Goal: Task Accomplishment & Management: Complete application form

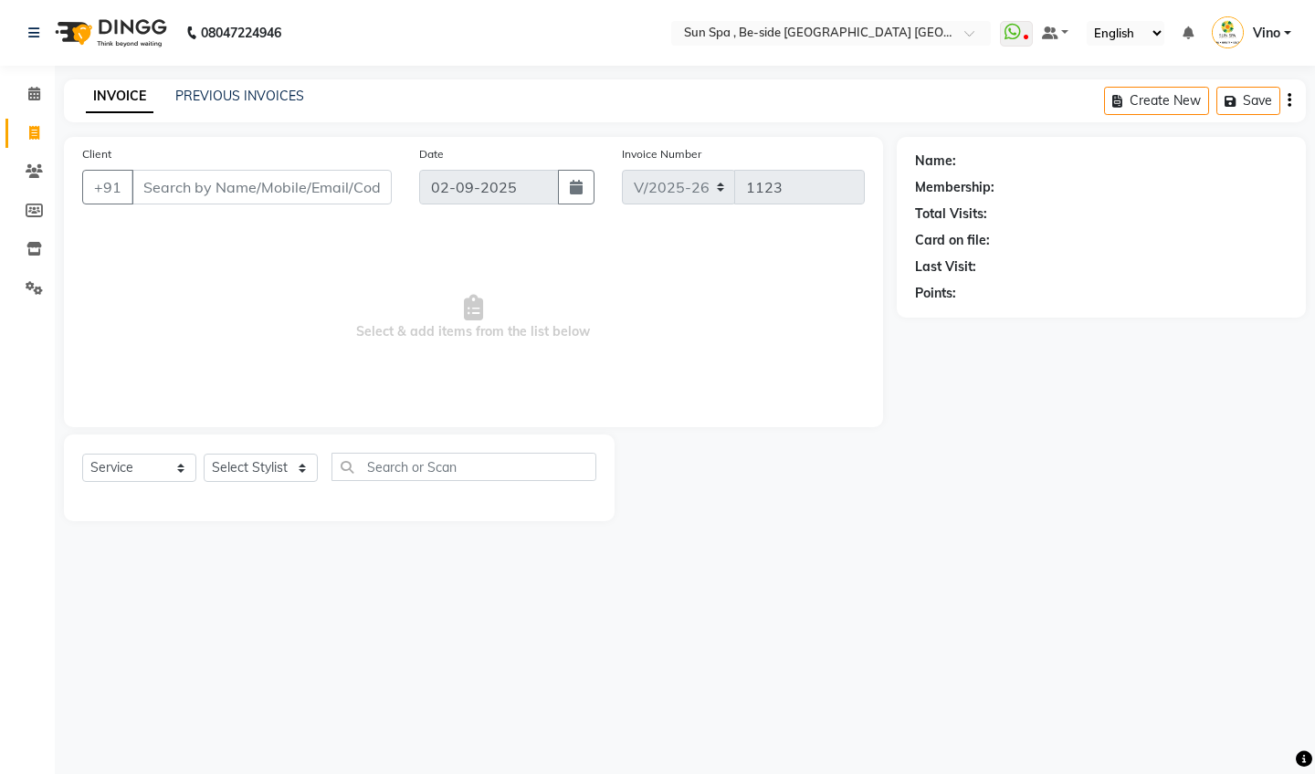
select select "5782"
select select "service"
click at [293, 190] on input "Client" at bounding box center [262, 187] width 260 height 35
click at [237, 185] on input "Client" at bounding box center [262, 187] width 260 height 35
type input "9093567009"
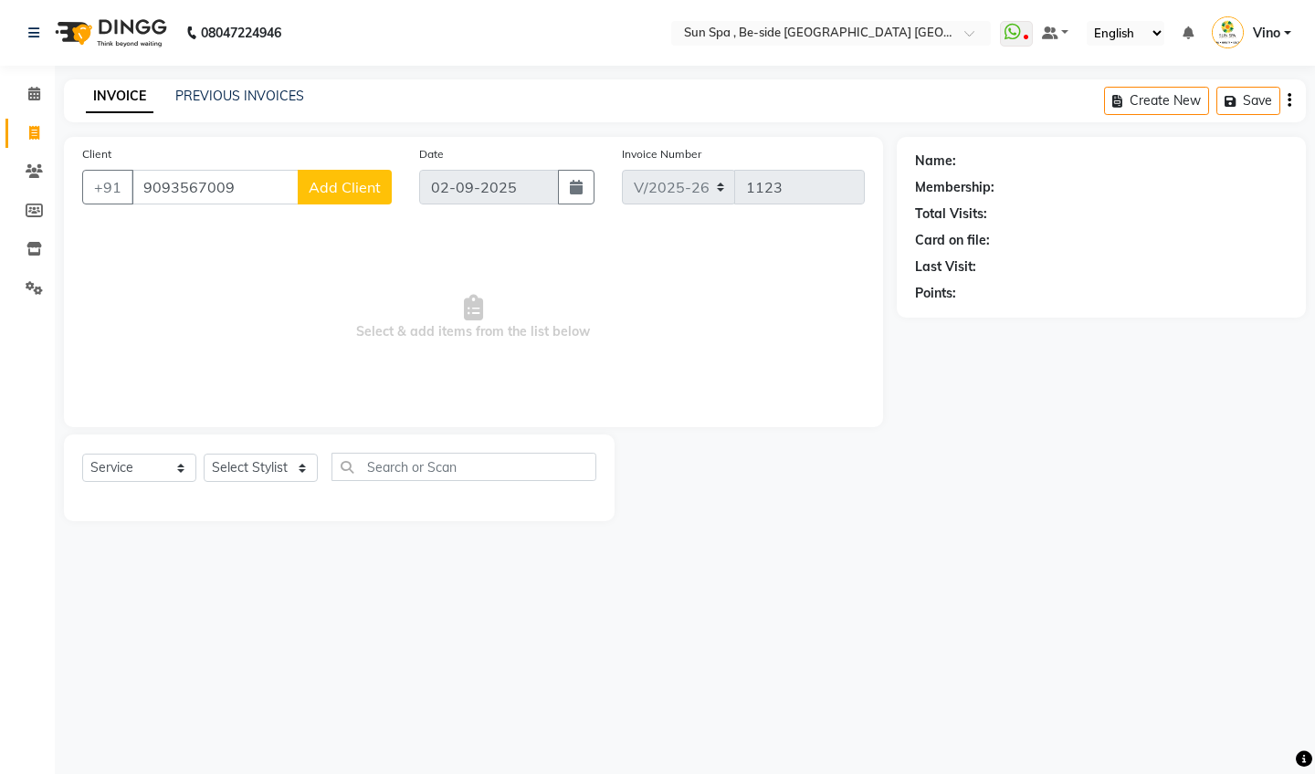
click at [371, 185] on span "Add Client" at bounding box center [345, 187] width 72 height 18
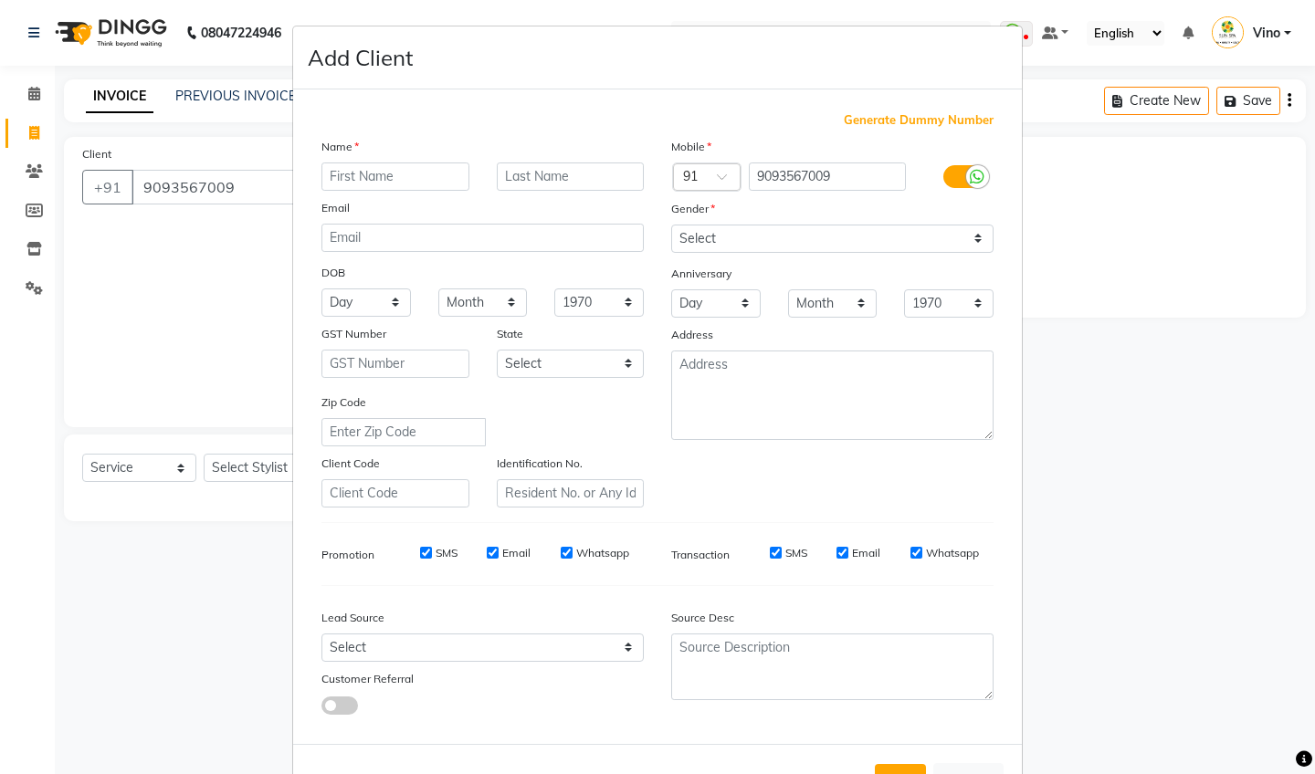
click at [400, 181] on input "text" at bounding box center [395, 177] width 148 height 28
type input "shiv"
type input "raj"
click at [976, 241] on select "Select Male Female Other Prefer Not To Say" at bounding box center [832, 239] width 322 height 28
select select "male"
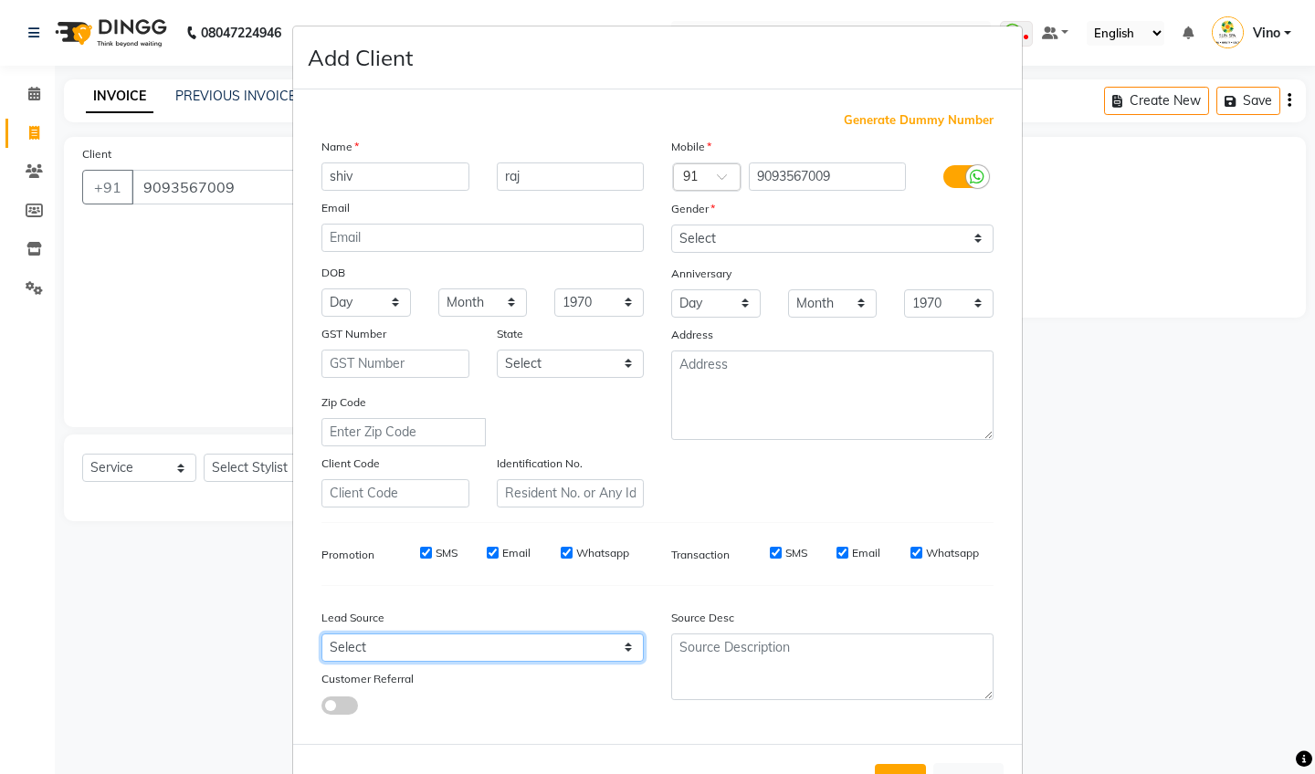
select select "36938"
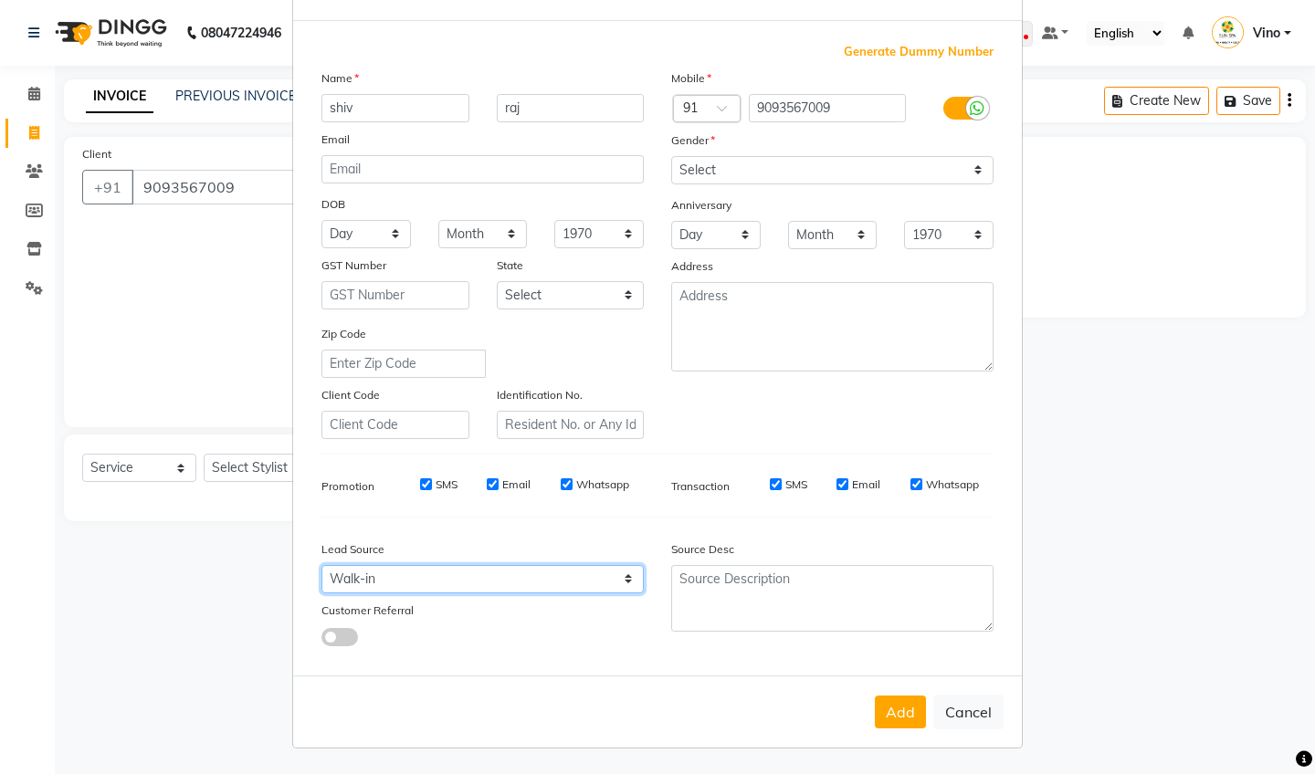
scroll to position [68, 0]
click at [897, 712] on button "Add" at bounding box center [900, 713] width 51 height 33
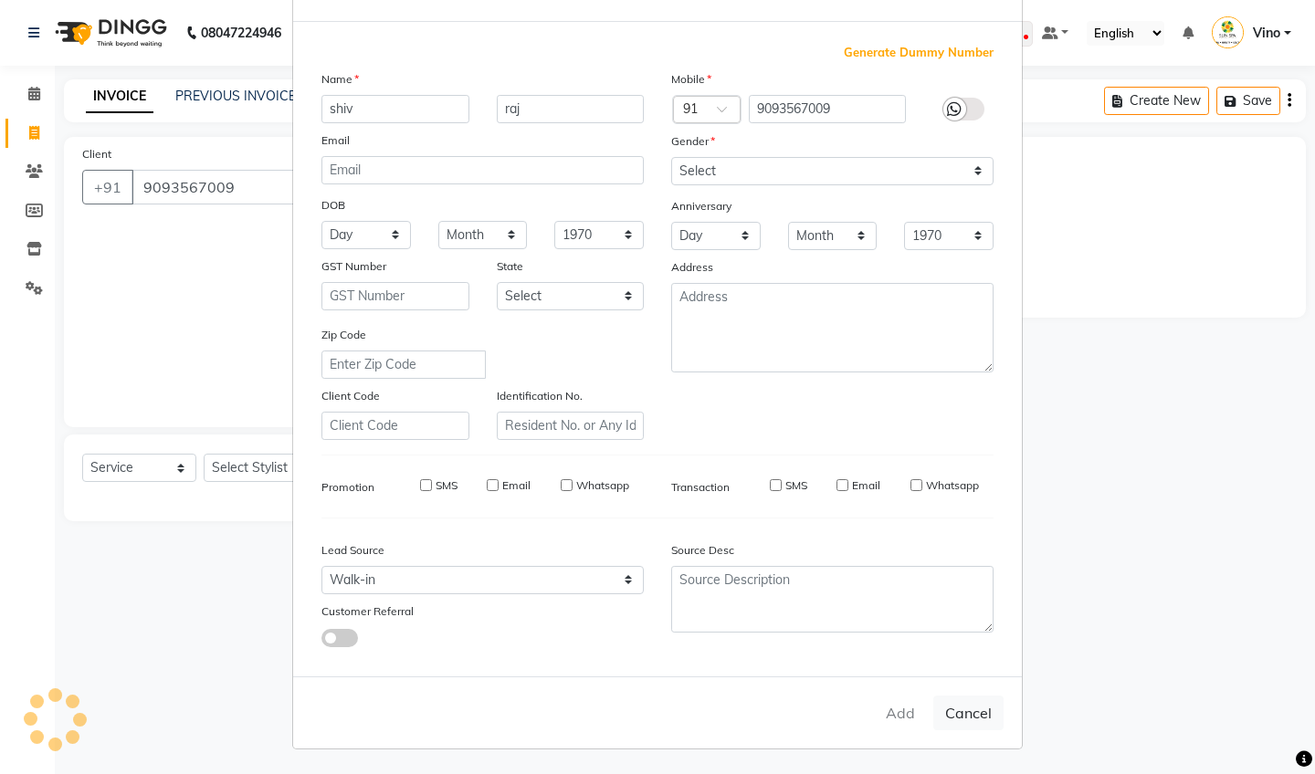
select select
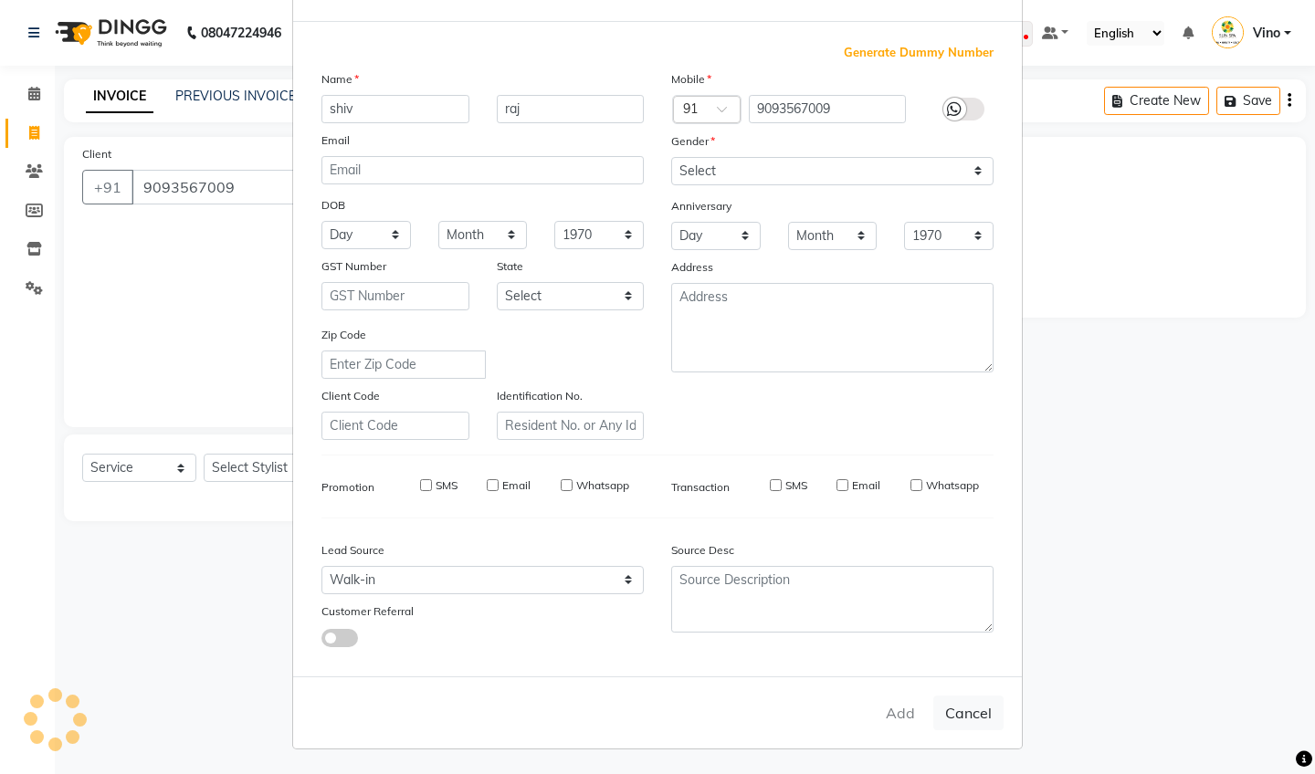
select select
checkbox input "false"
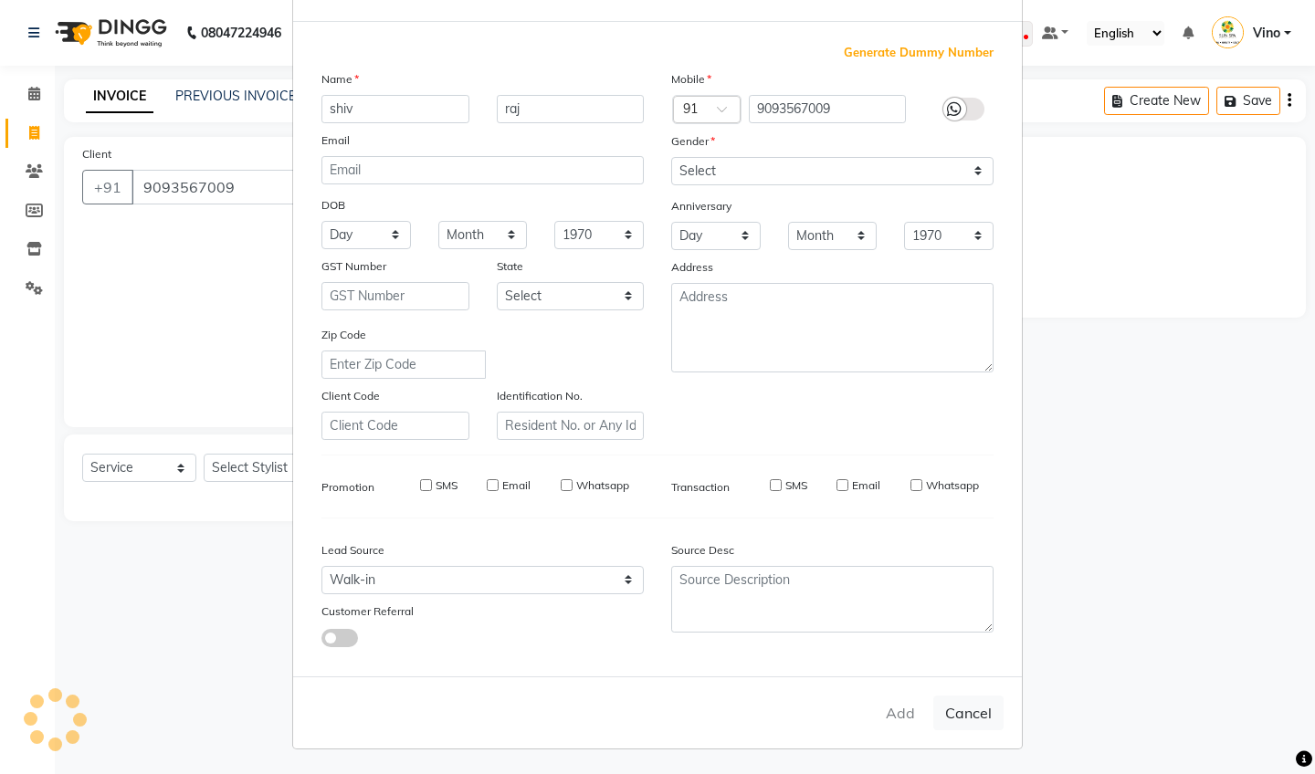
checkbox input "false"
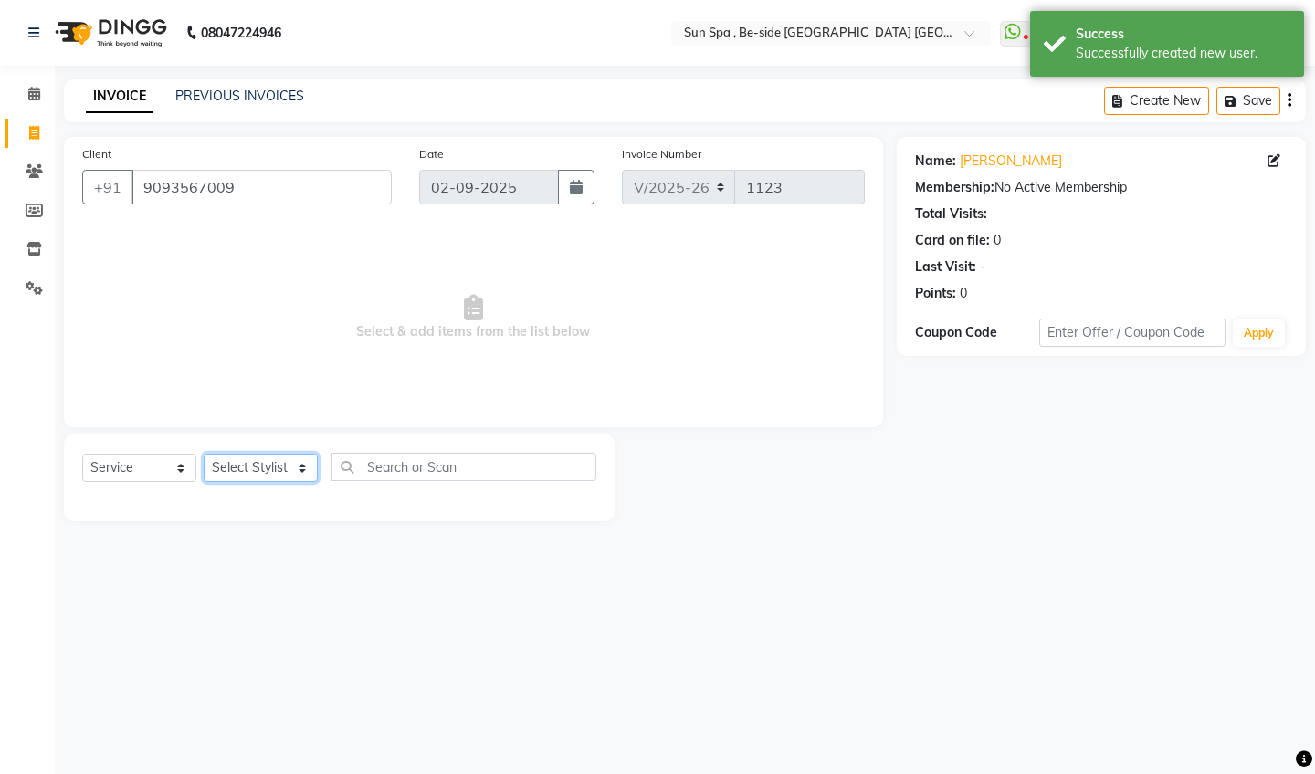
select select "40021"
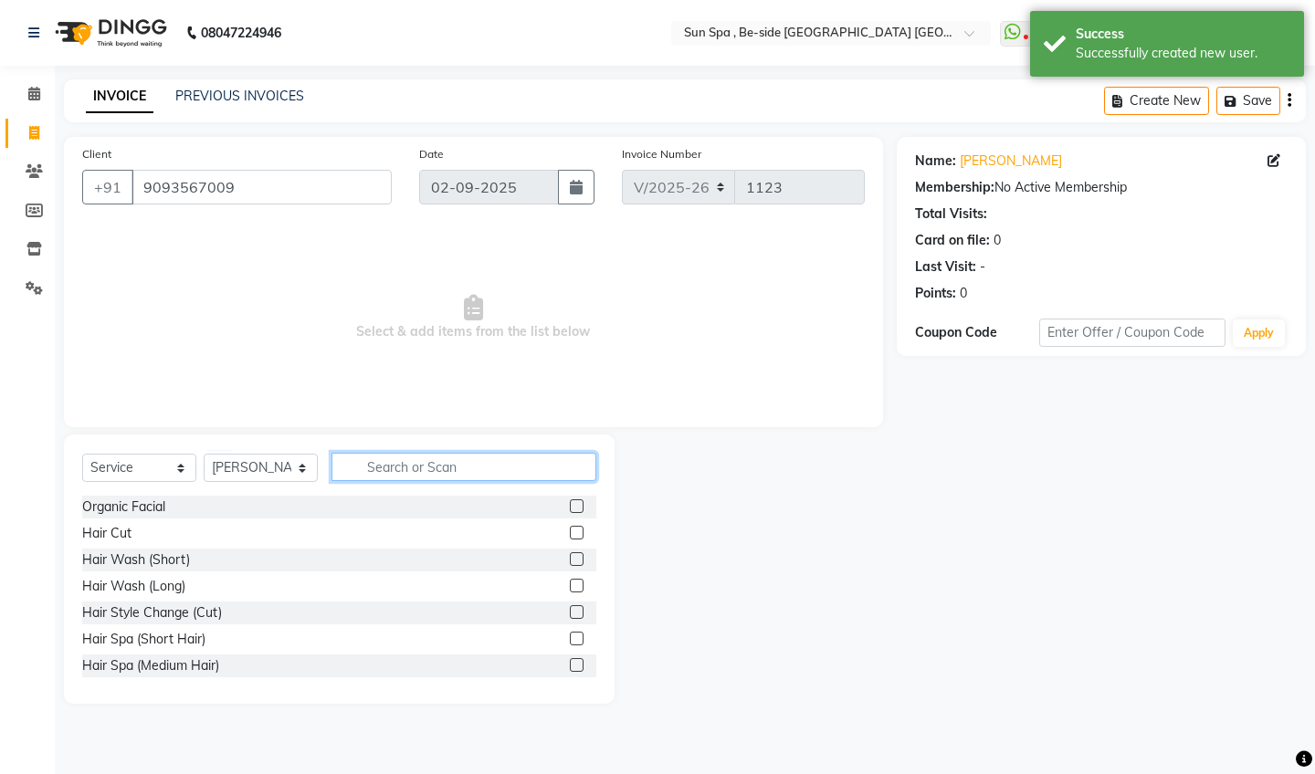
click at [461, 467] on input "text" at bounding box center [464, 467] width 265 height 28
type input "de"
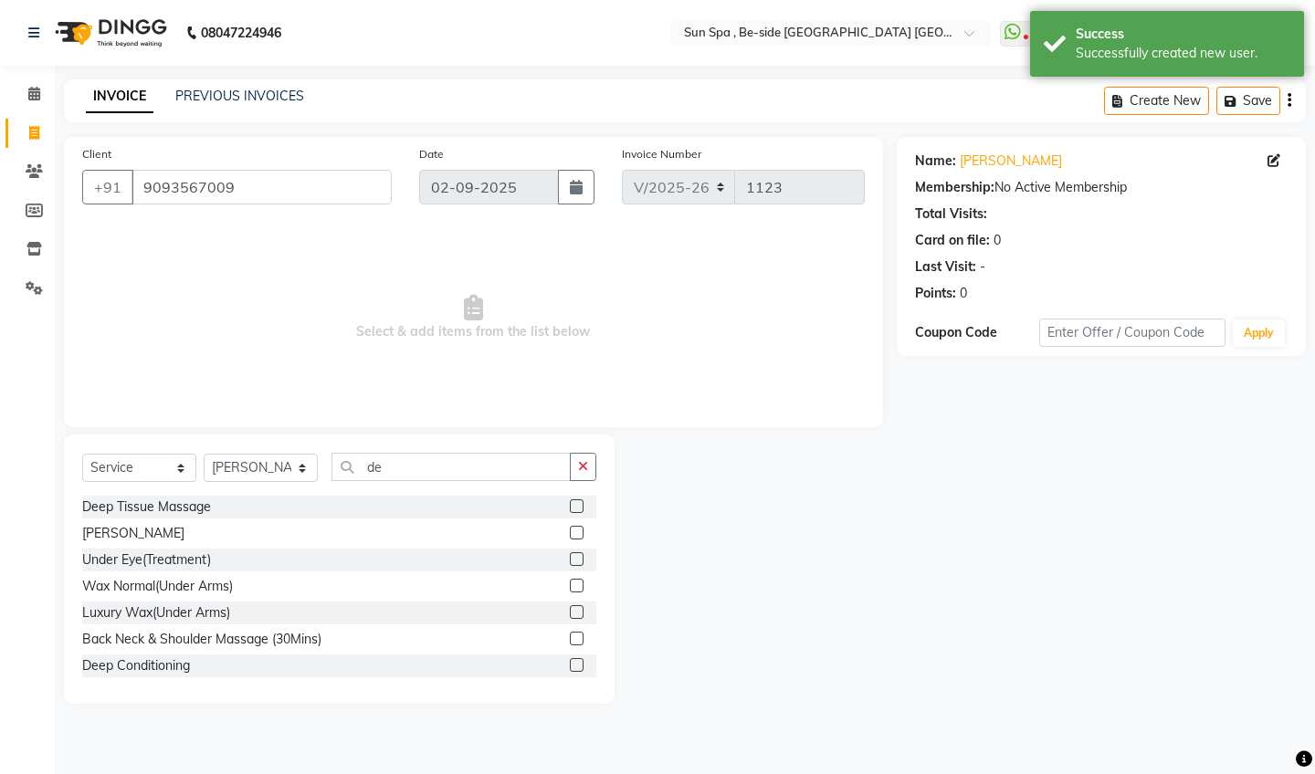
click at [584, 505] on div at bounding box center [583, 507] width 26 height 23
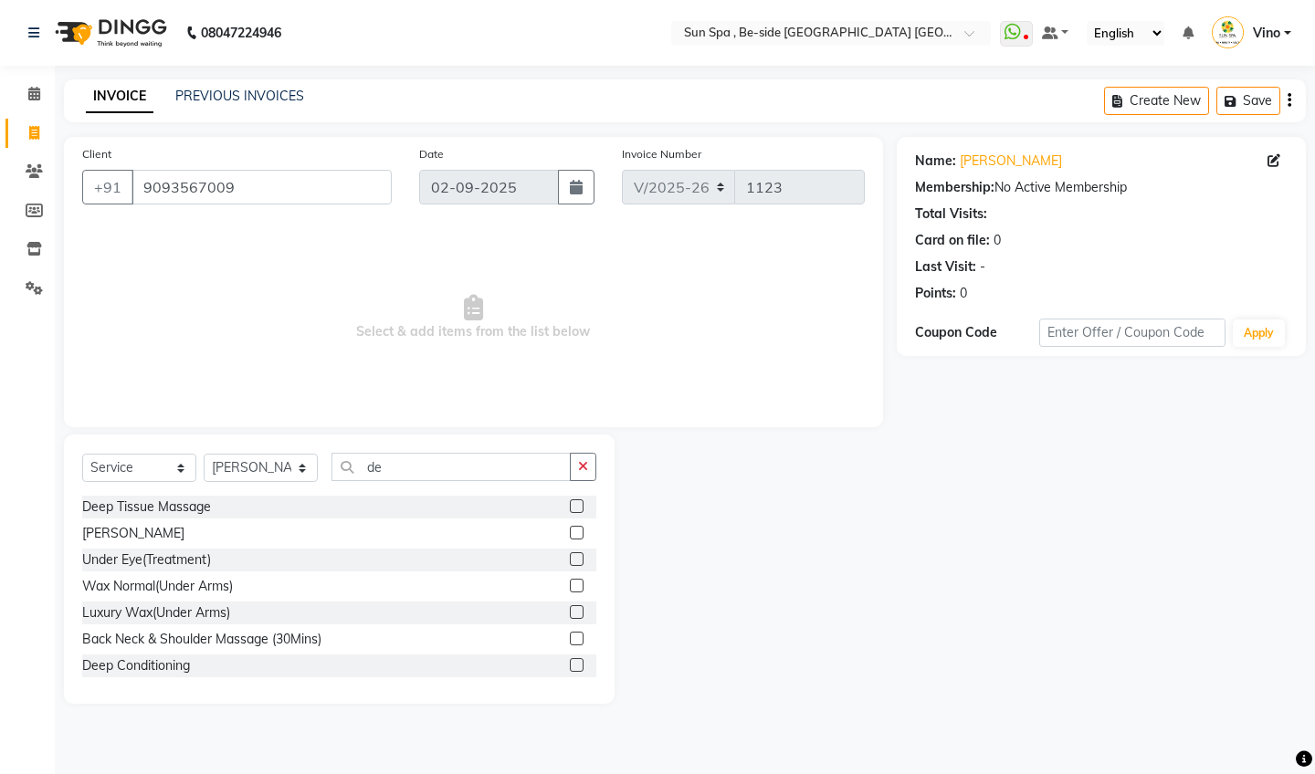
click at [577, 505] on label at bounding box center [577, 507] width 14 height 14
click at [577, 505] on input "checkbox" at bounding box center [576, 507] width 12 height 12
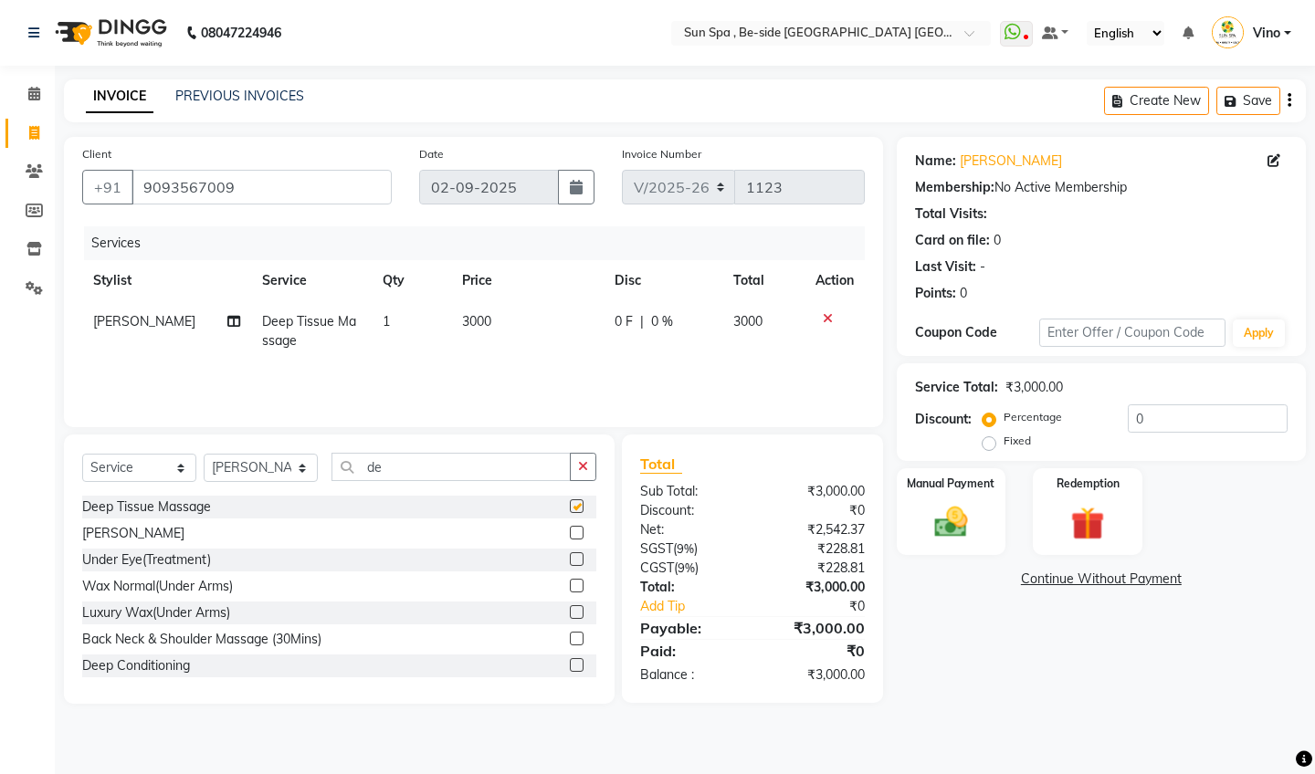
checkbox input "false"
click at [1172, 423] on input "0" at bounding box center [1208, 419] width 160 height 28
click at [1004, 445] on label "Fixed" at bounding box center [1017, 441] width 27 height 16
click at [989, 445] on input "Fixed" at bounding box center [992, 441] width 13 height 13
radio input "true"
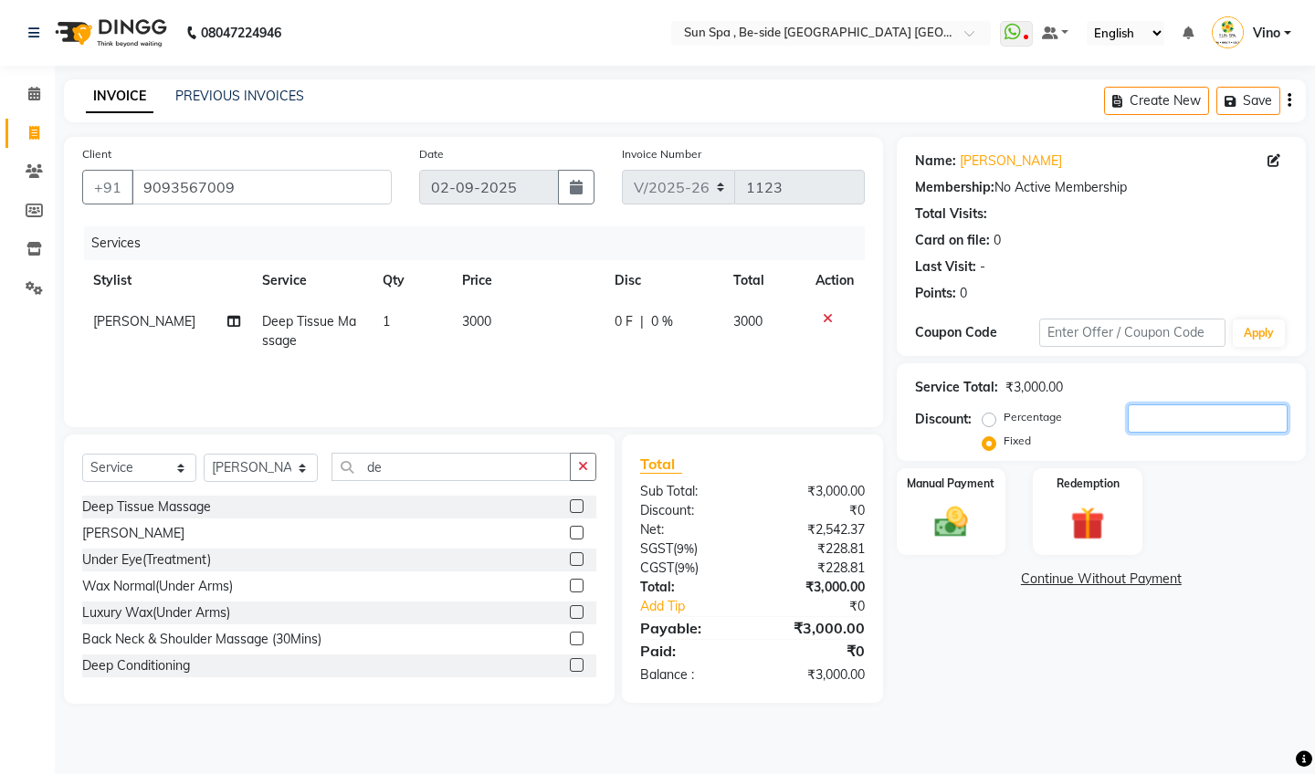
click at [1186, 421] on input "number" at bounding box center [1208, 419] width 160 height 28
type input "1000"
click at [932, 503] on img at bounding box center [950, 522] width 57 height 40
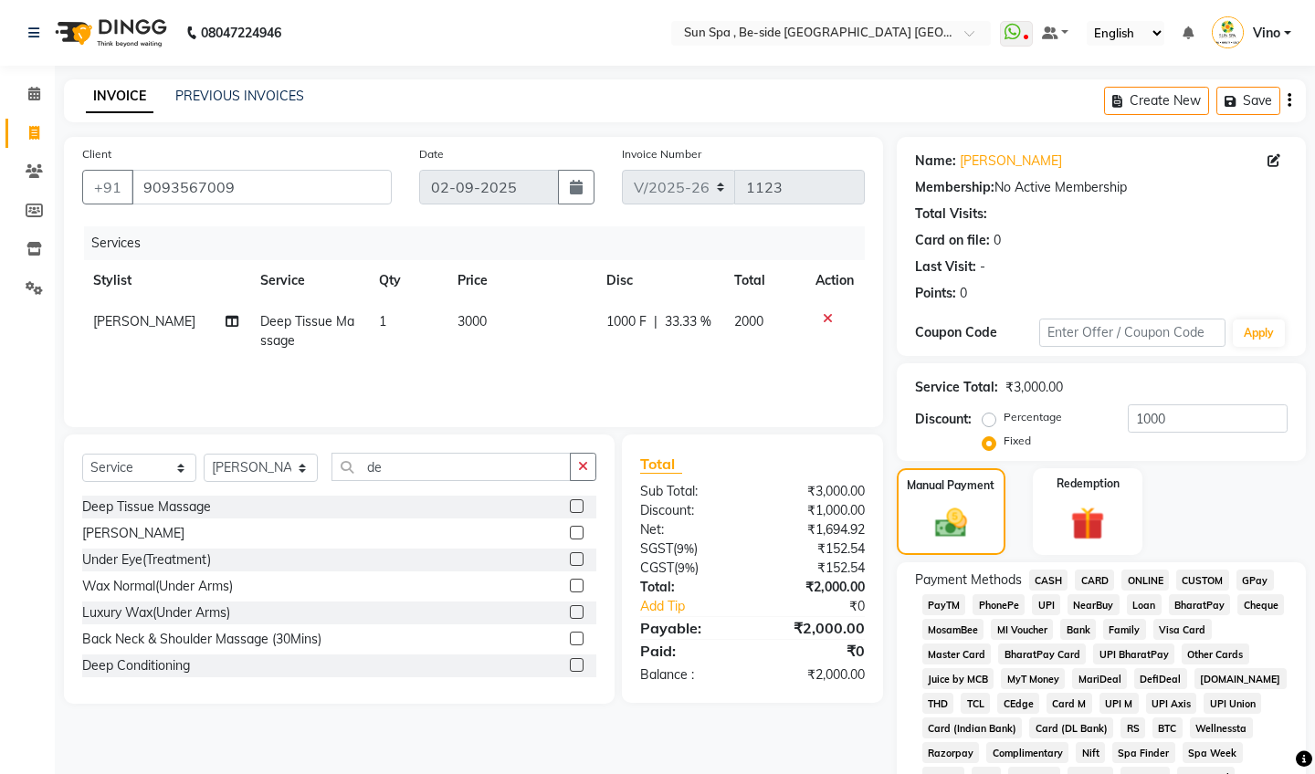
click at [1248, 577] on span "GPay" at bounding box center [1255, 580] width 37 height 21
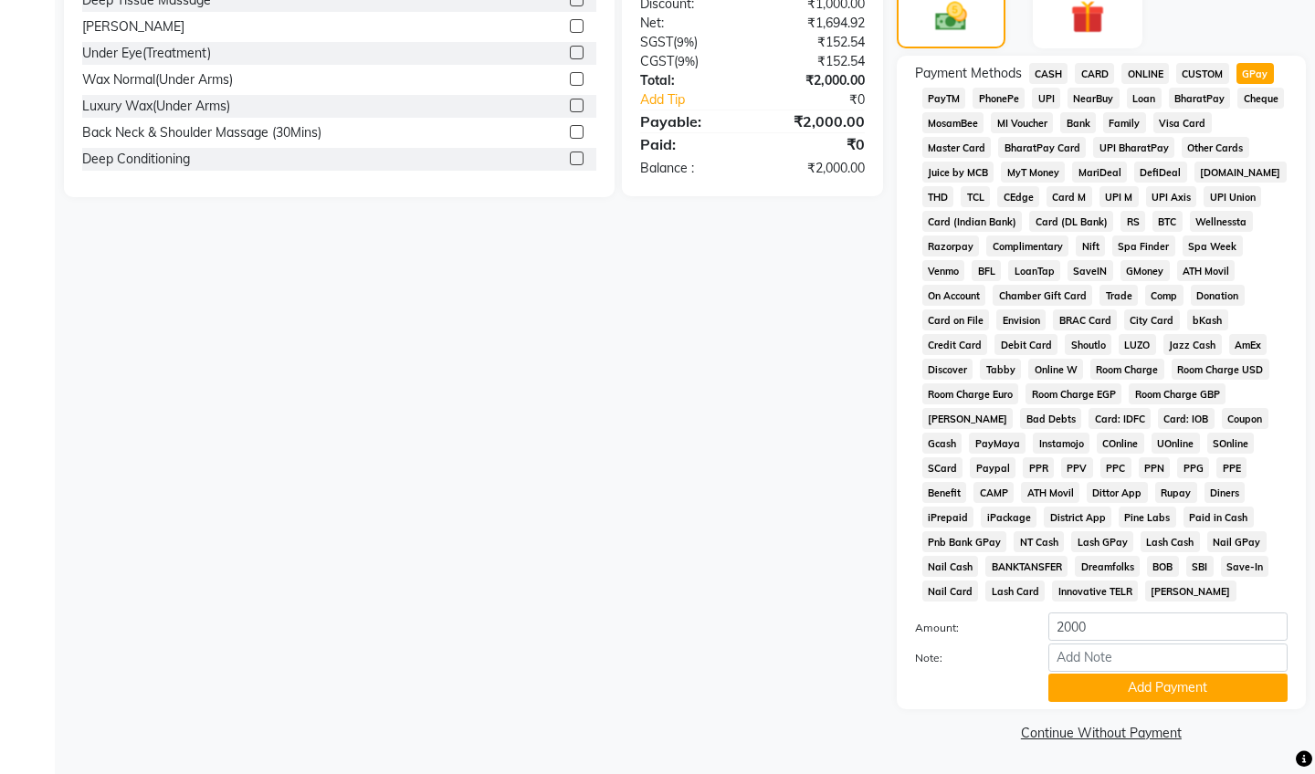
scroll to position [506, 0]
click at [1153, 693] on button "Add Payment" at bounding box center [1167, 689] width 239 height 28
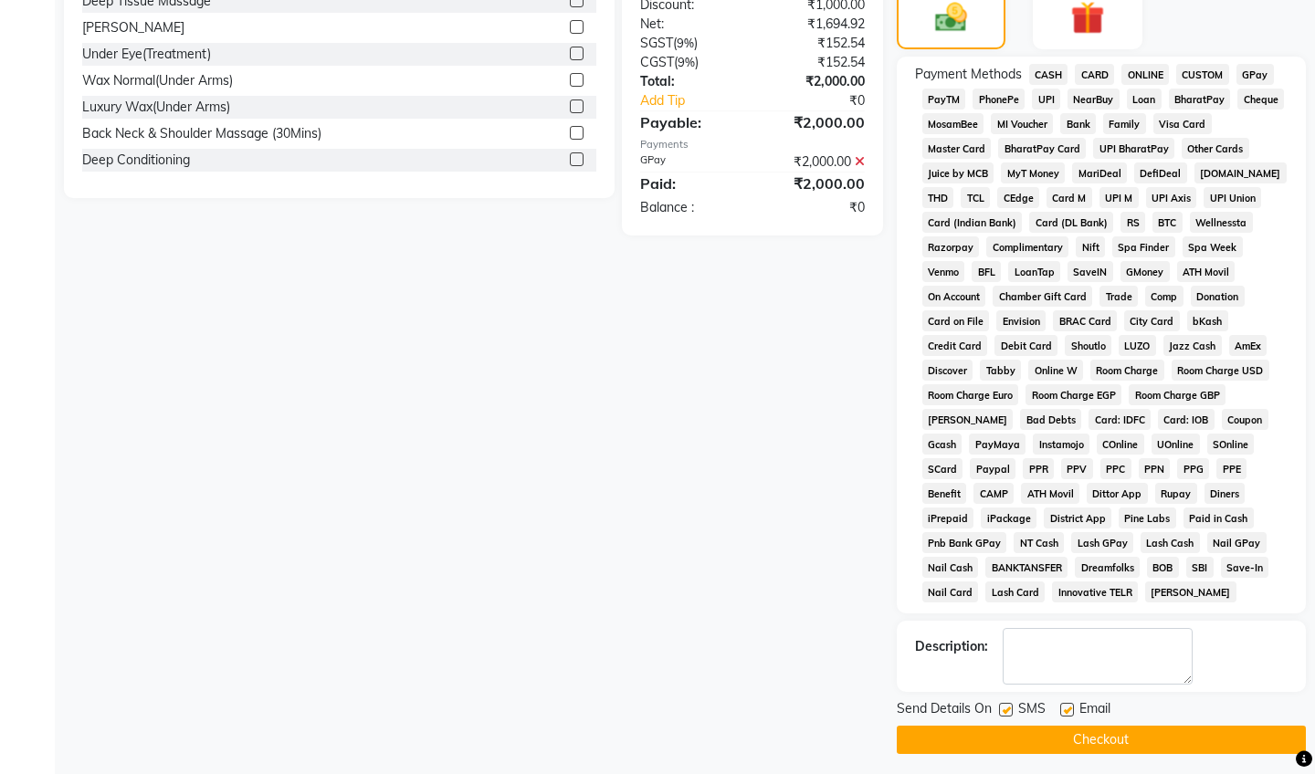
click at [1113, 734] on button "Checkout" at bounding box center [1101, 740] width 409 height 28
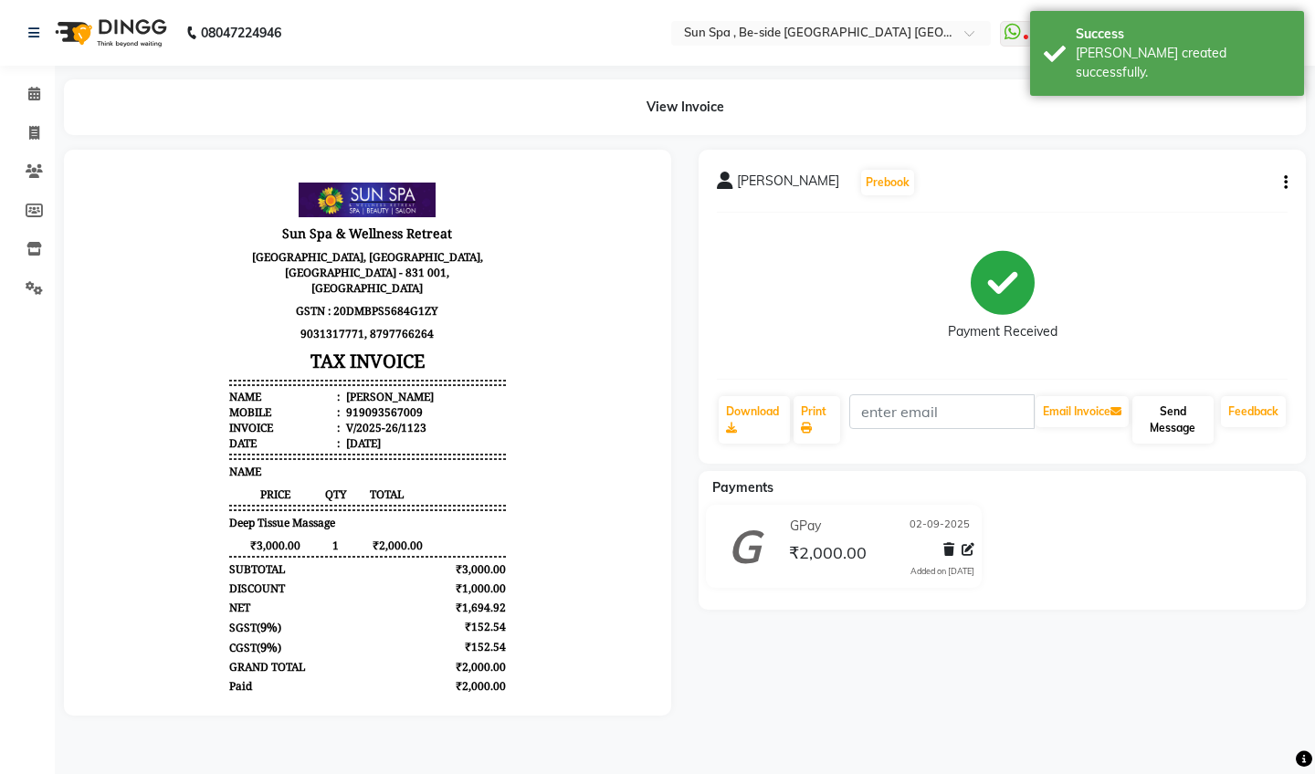
click at [1165, 405] on button "Send Message" at bounding box center [1172, 419] width 81 height 47
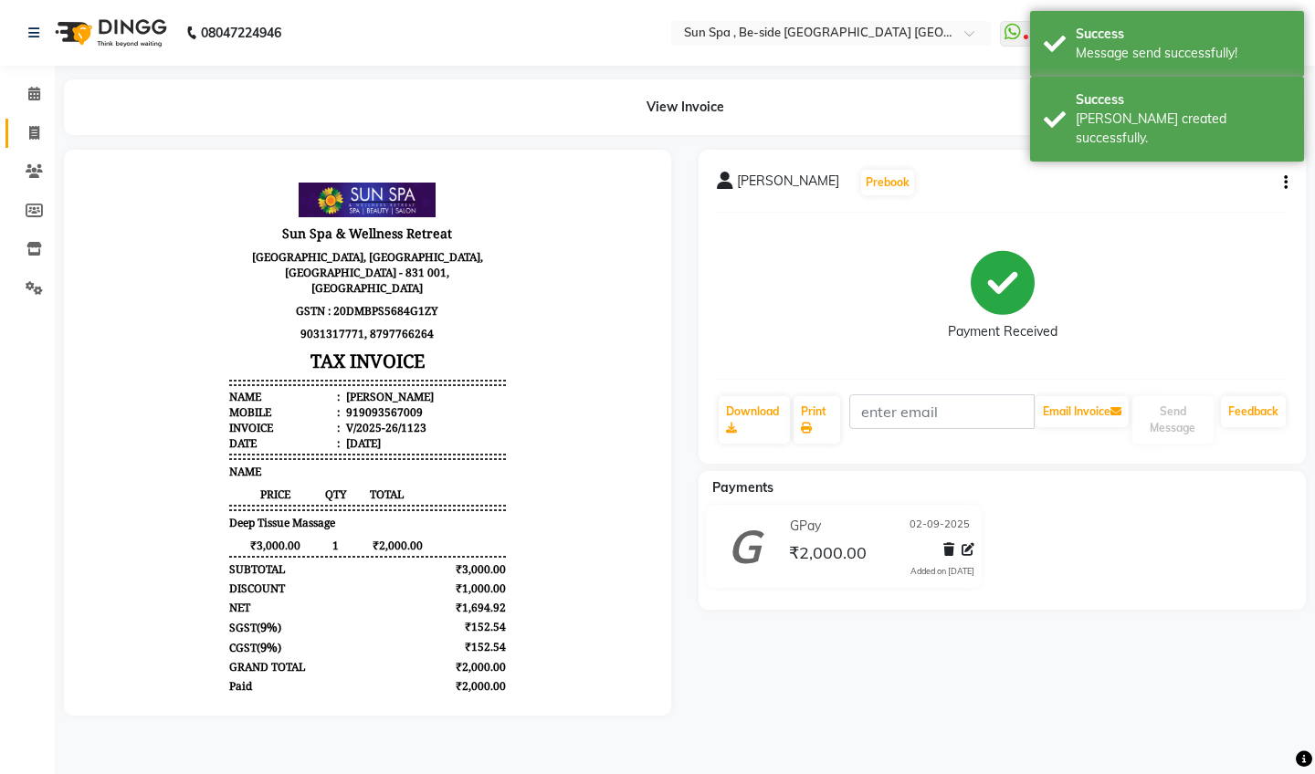
click at [33, 120] on link "Invoice" at bounding box center [27, 134] width 44 height 30
select select "service"
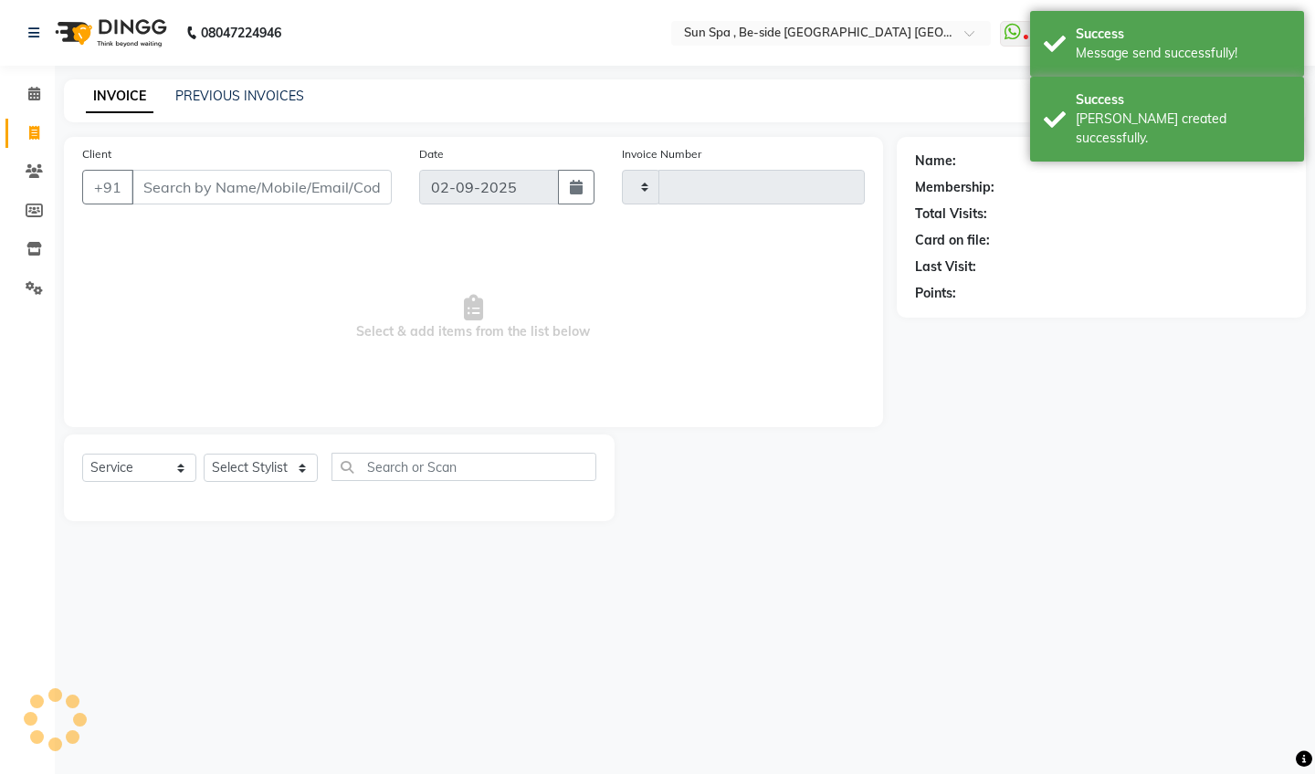
type input "1124"
select select "5782"
click at [36, 94] on icon at bounding box center [34, 94] width 12 height 14
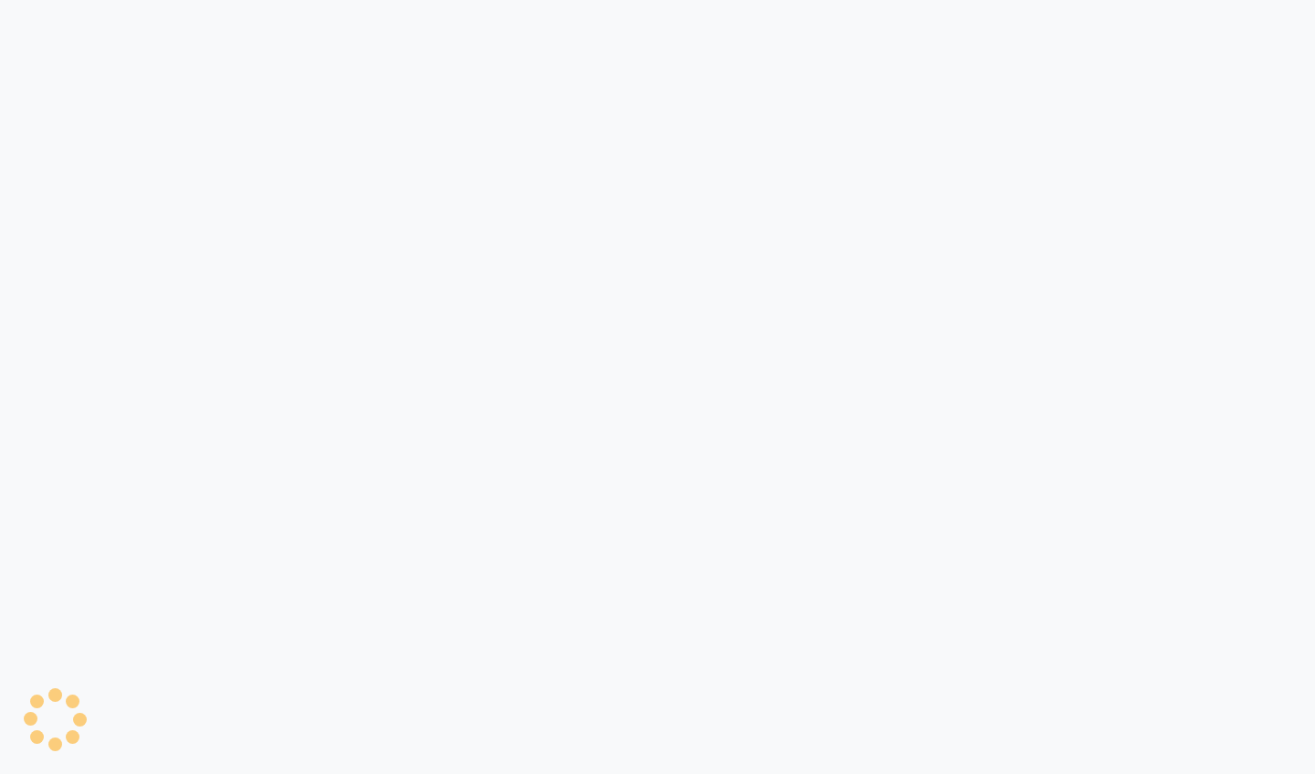
select select "service"
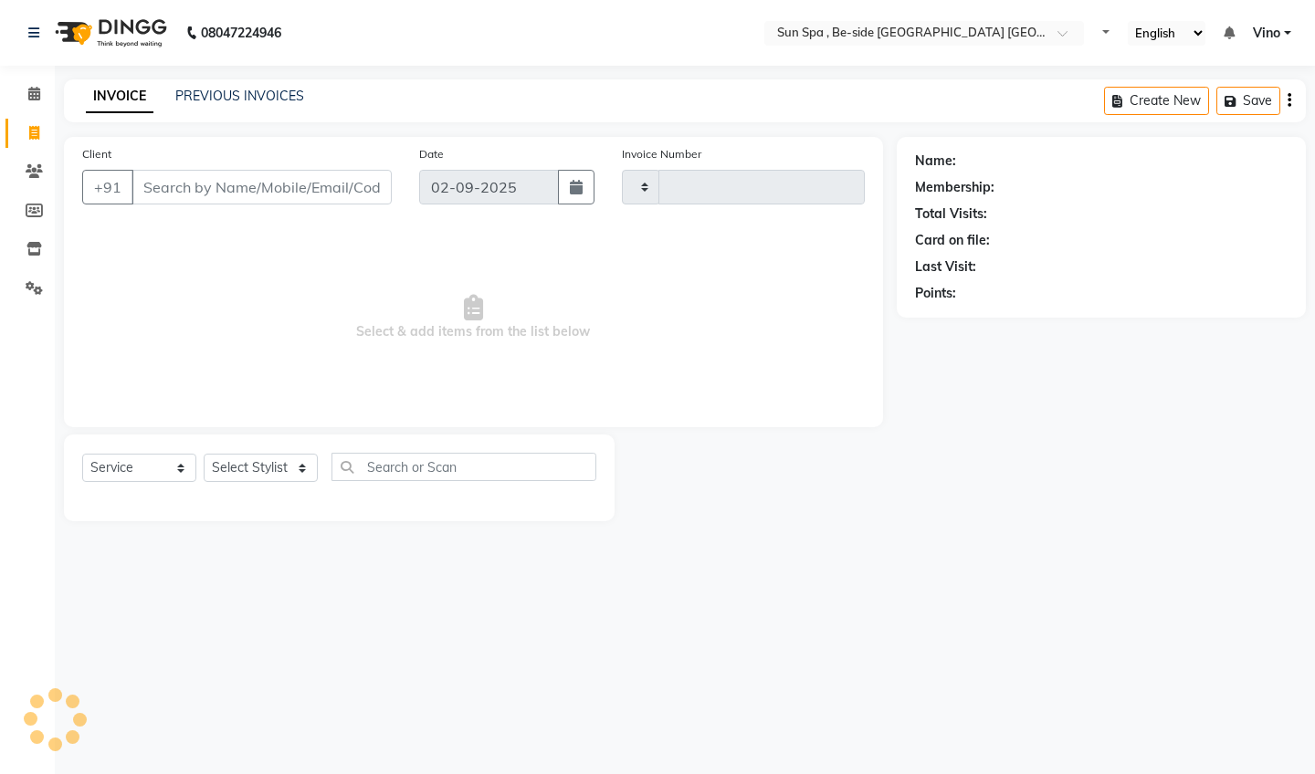
type input "1124"
select select "5782"
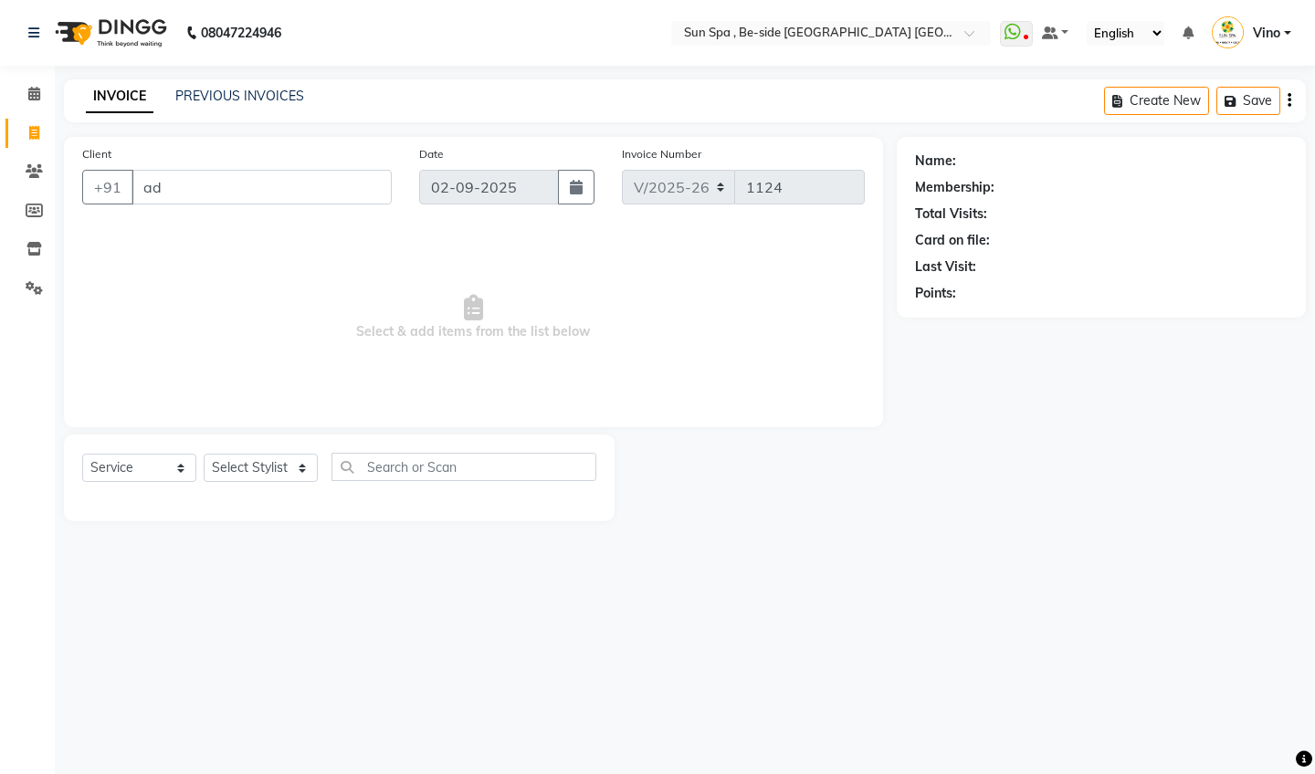
type input "a"
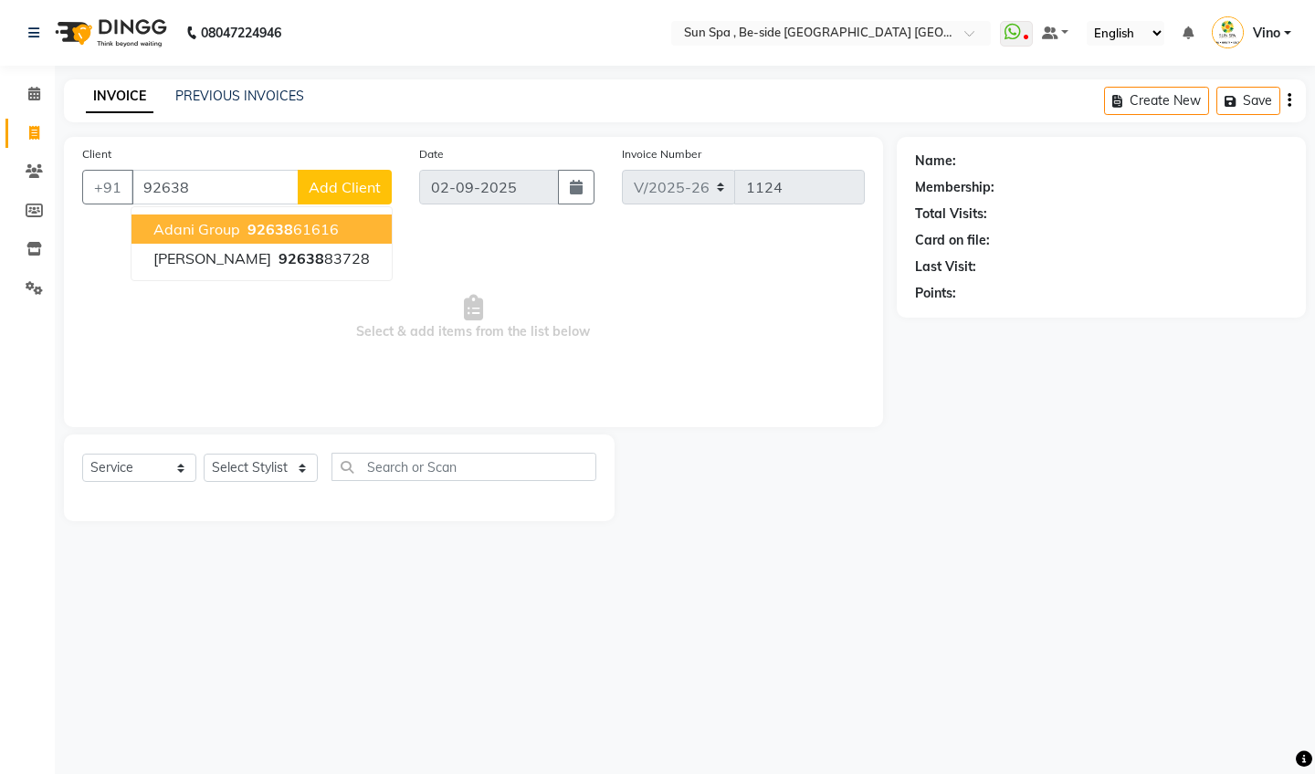
click at [318, 230] on ngb-highlight "92638 61616" at bounding box center [291, 229] width 95 height 18
type input "9263861616"
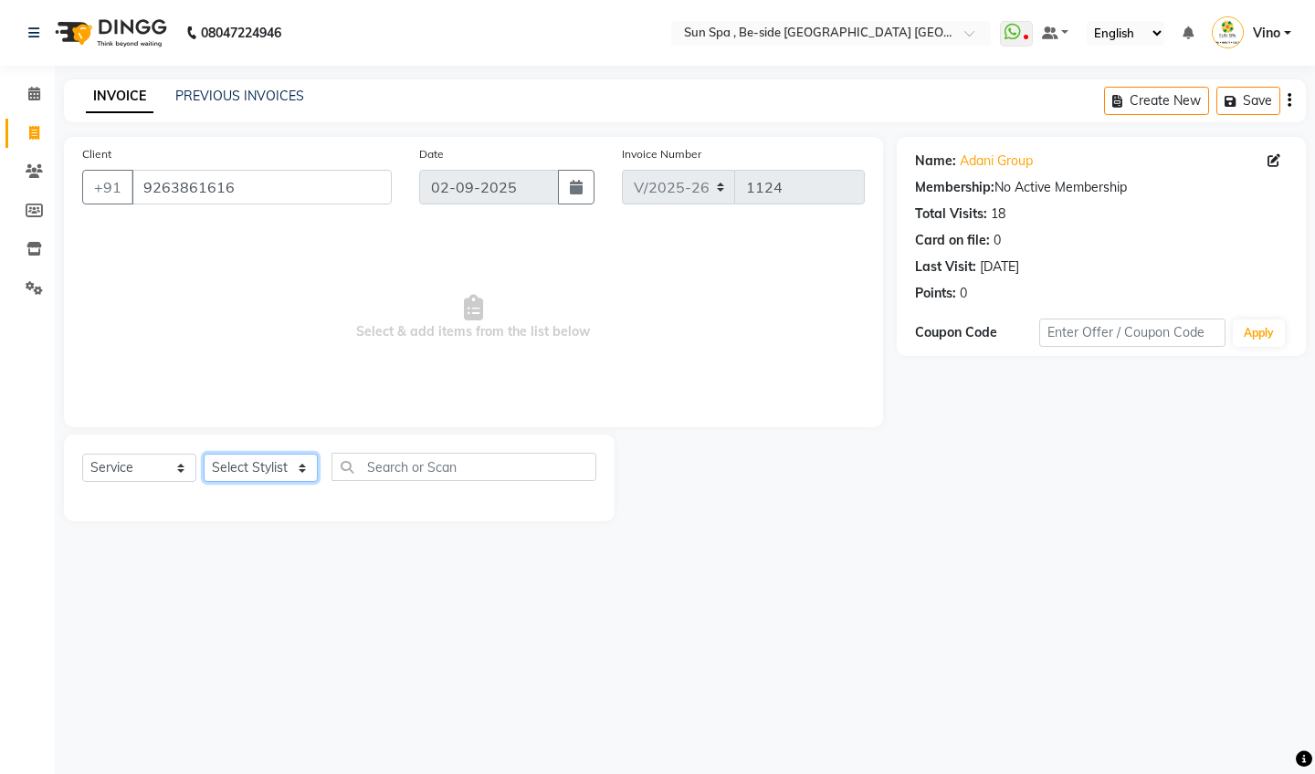
select select "40045"
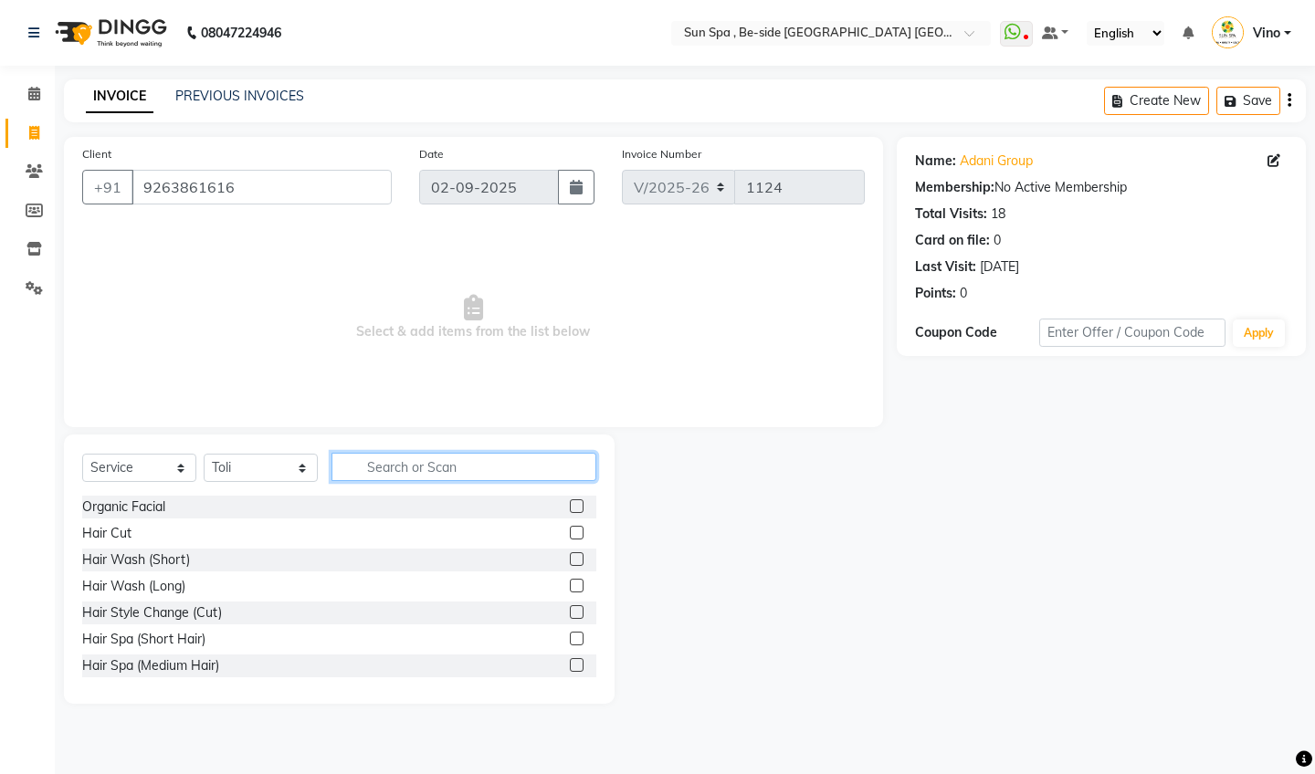
click at [437, 468] on input "text" at bounding box center [464, 467] width 265 height 28
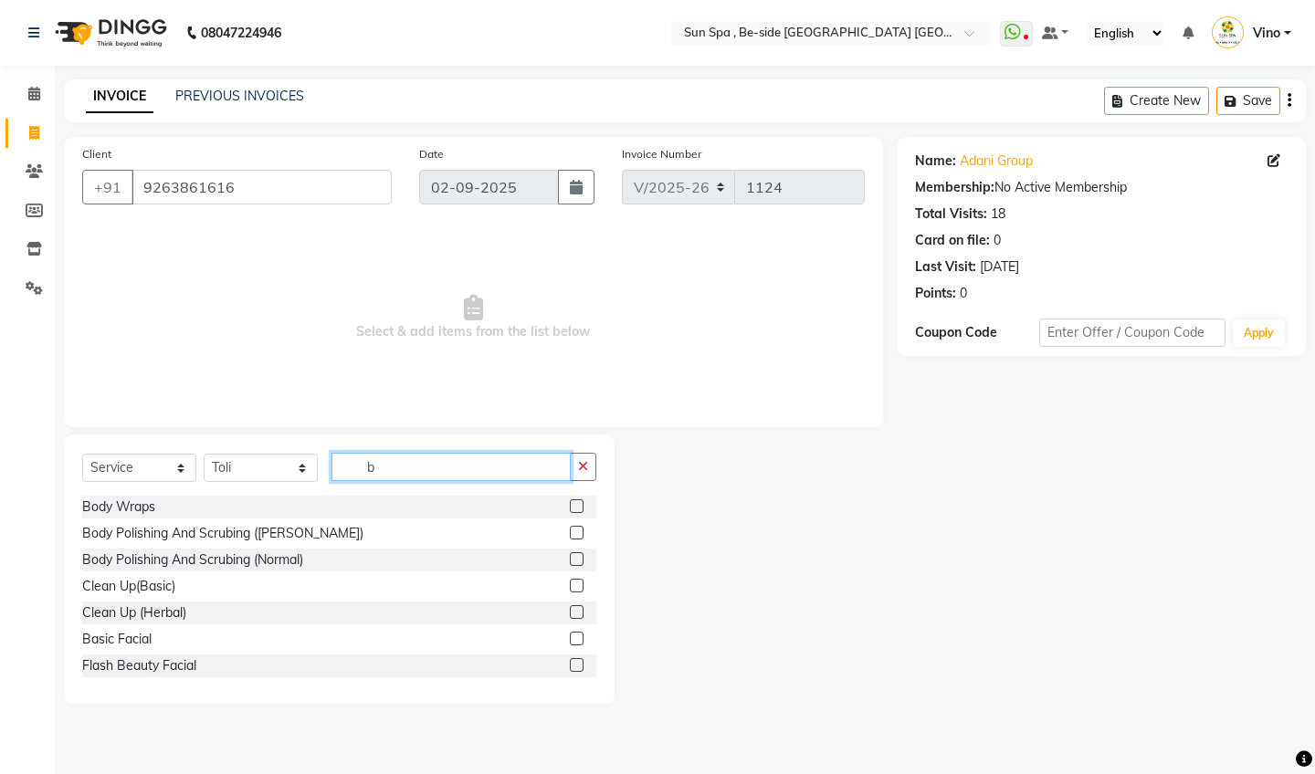
type input "b"
click at [576, 503] on label at bounding box center [577, 507] width 14 height 14
click at [576, 503] on input "checkbox" at bounding box center [576, 507] width 12 height 12
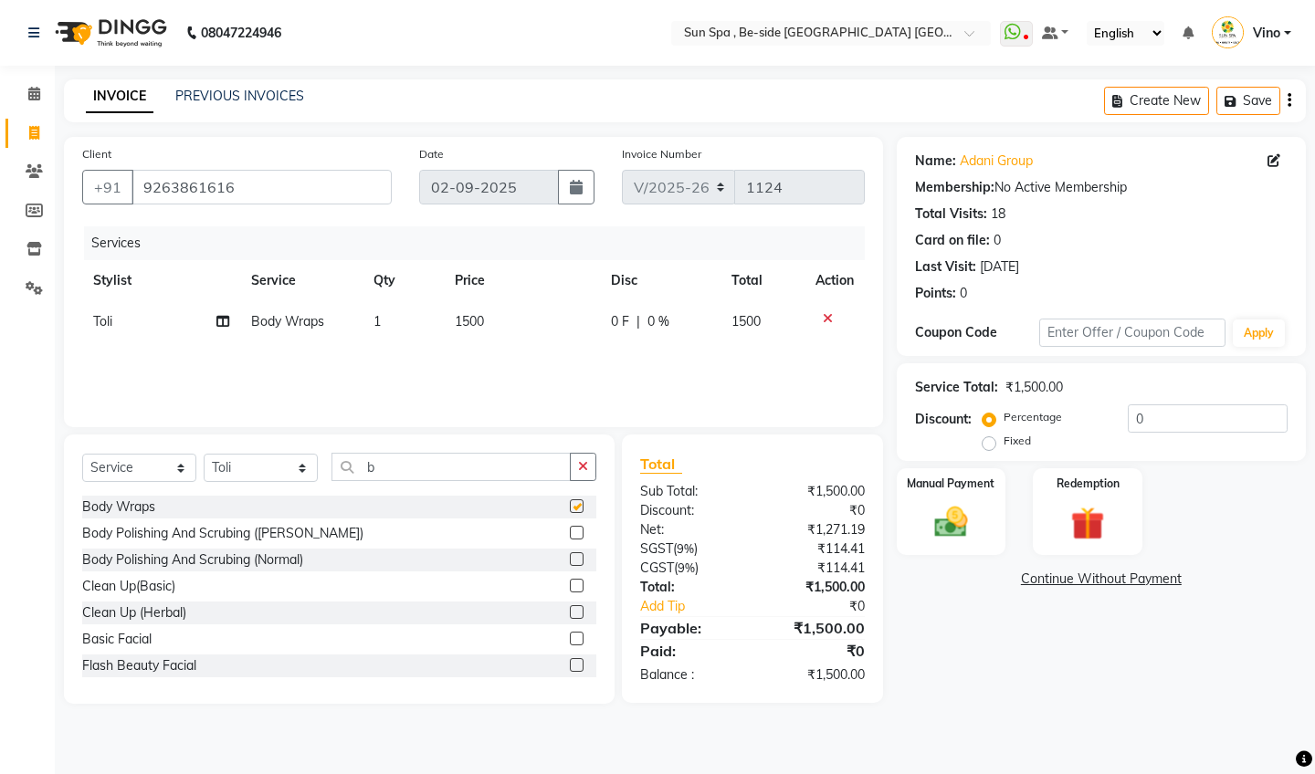
checkbox input "false"
click at [479, 322] on span "1500" at bounding box center [469, 321] width 29 height 16
select select "40045"
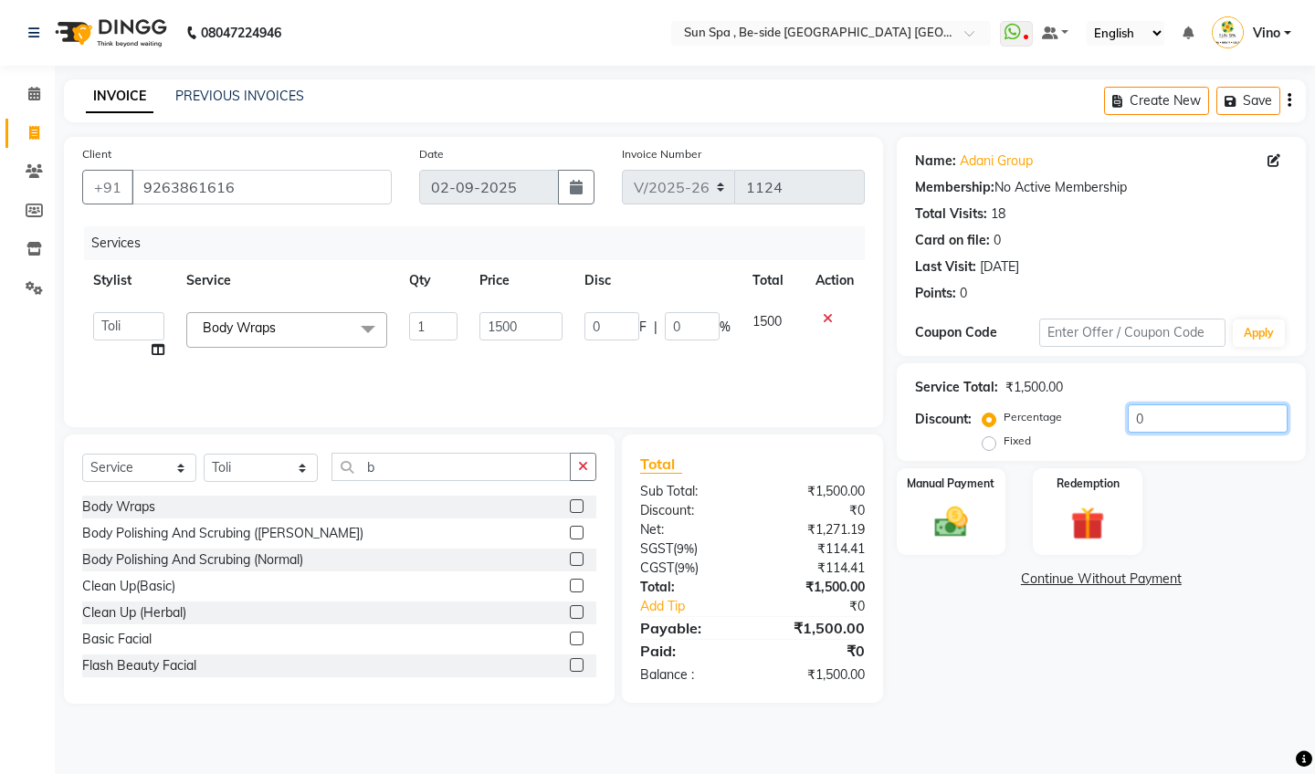
click at [1149, 417] on input "0" at bounding box center [1208, 419] width 160 height 28
click at [529, 319] on input "1500" at bounding box center [520, 326] width 83 height 28
type input "1"
type input "1000"
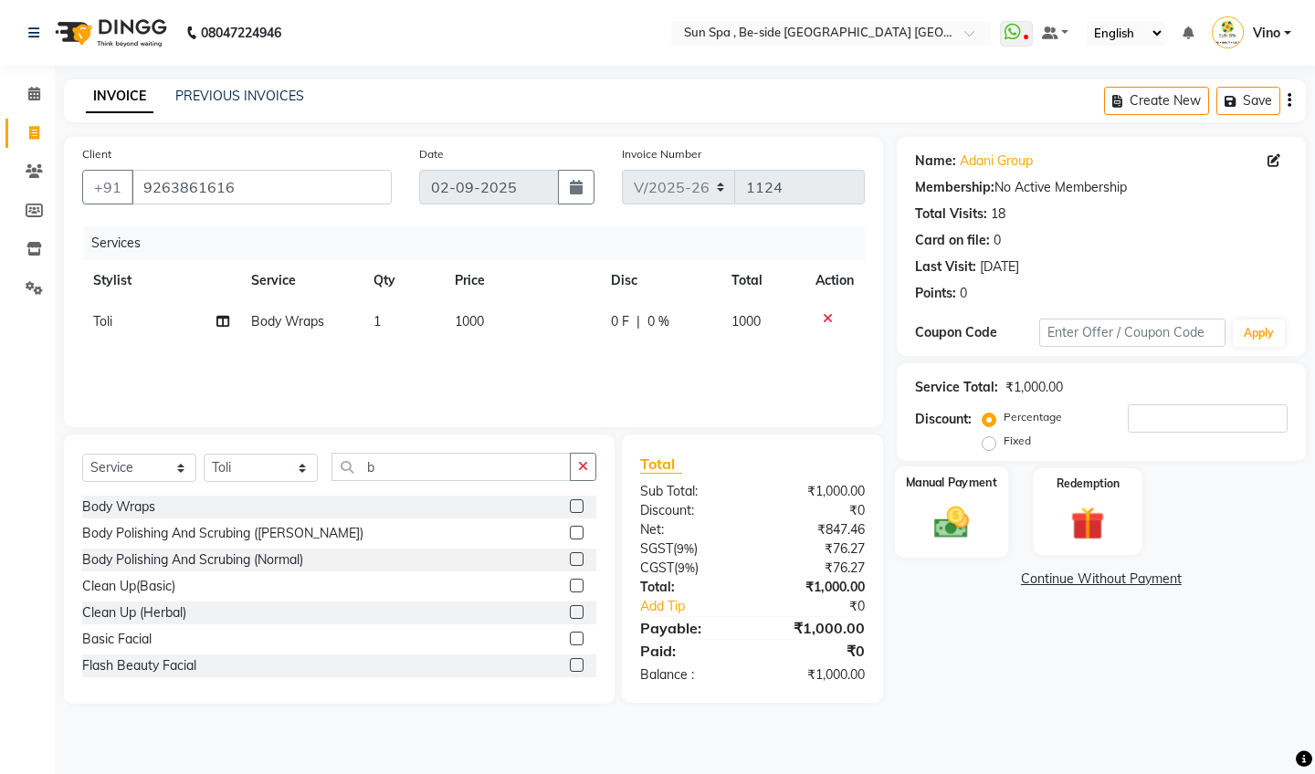
click at [957, 511] on img at bounding box center [950, 522] width 57 height 40
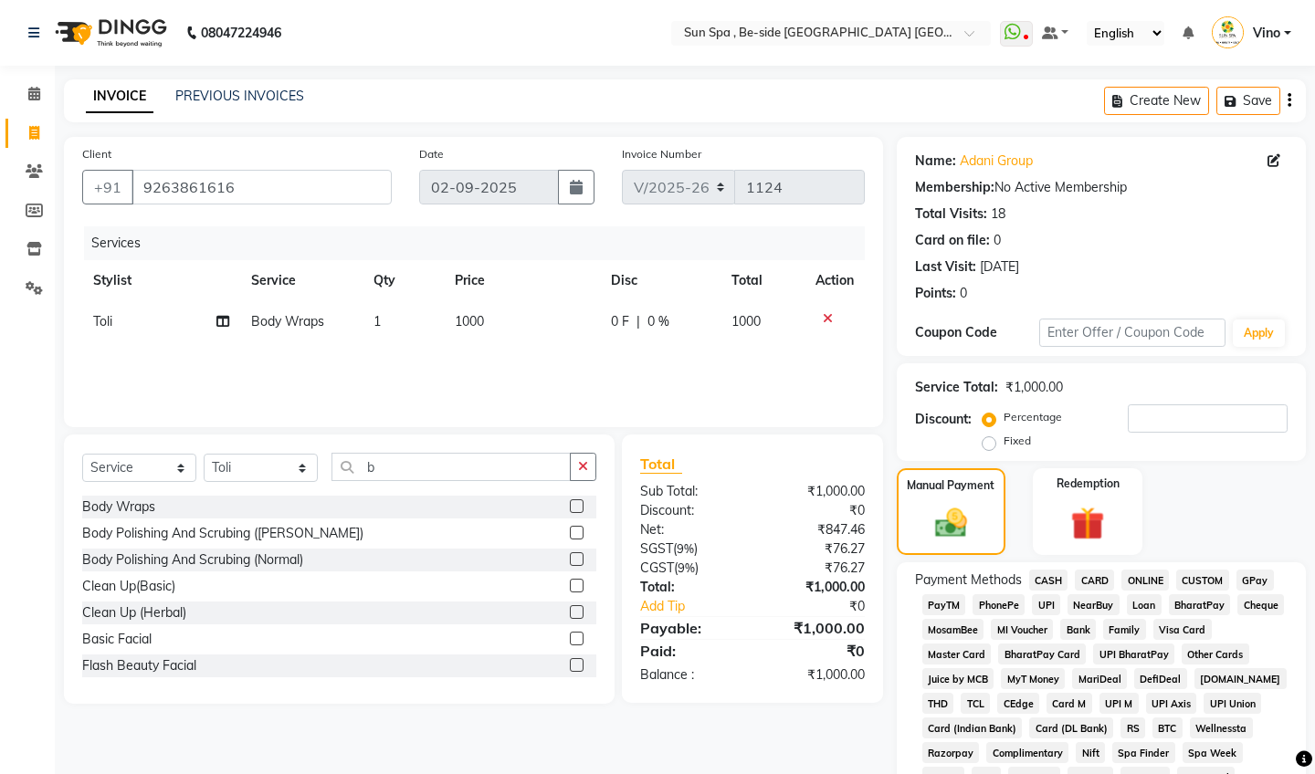
click at [1048, 579] on span "CASH" at bounding box center [1048, 580] width 39 height 21
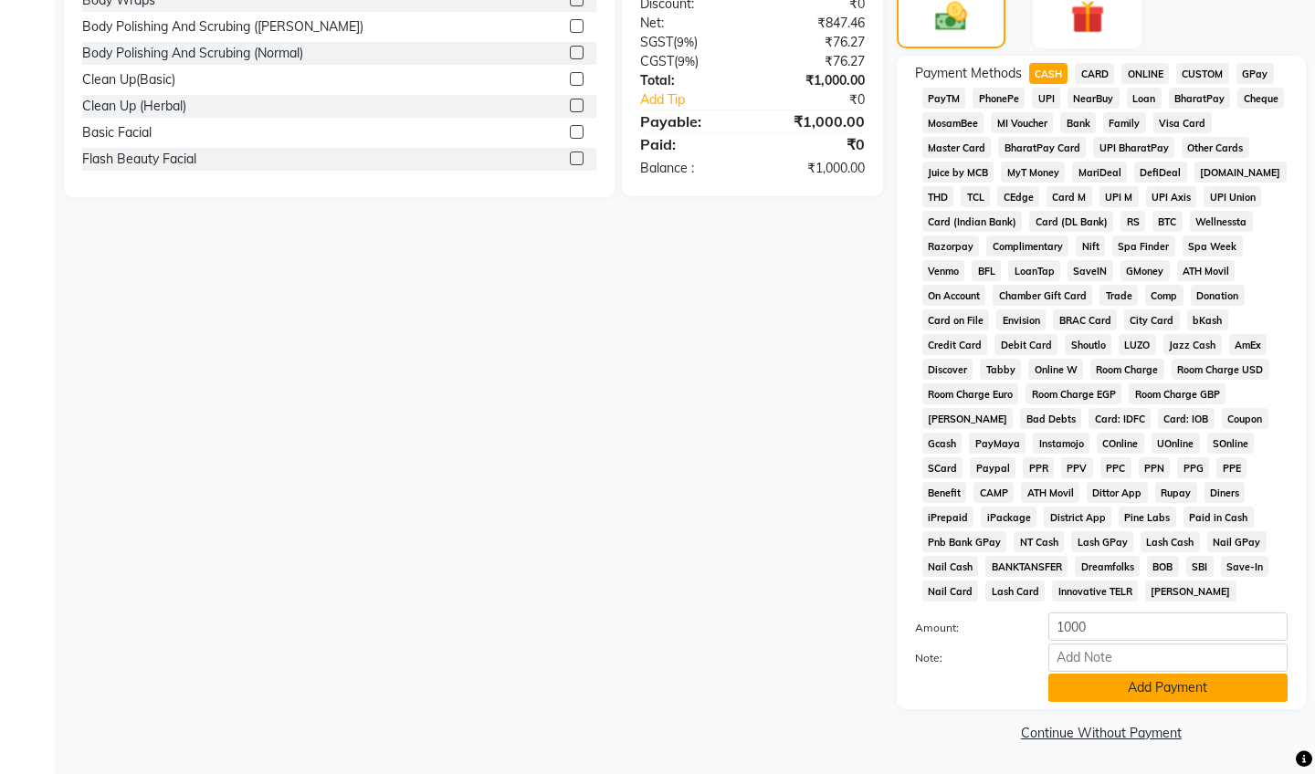
scroll to position [506, 0]
click at [1134, 690] on button "Add Payment" at bounding box center [1167, 689] width 239 height 28
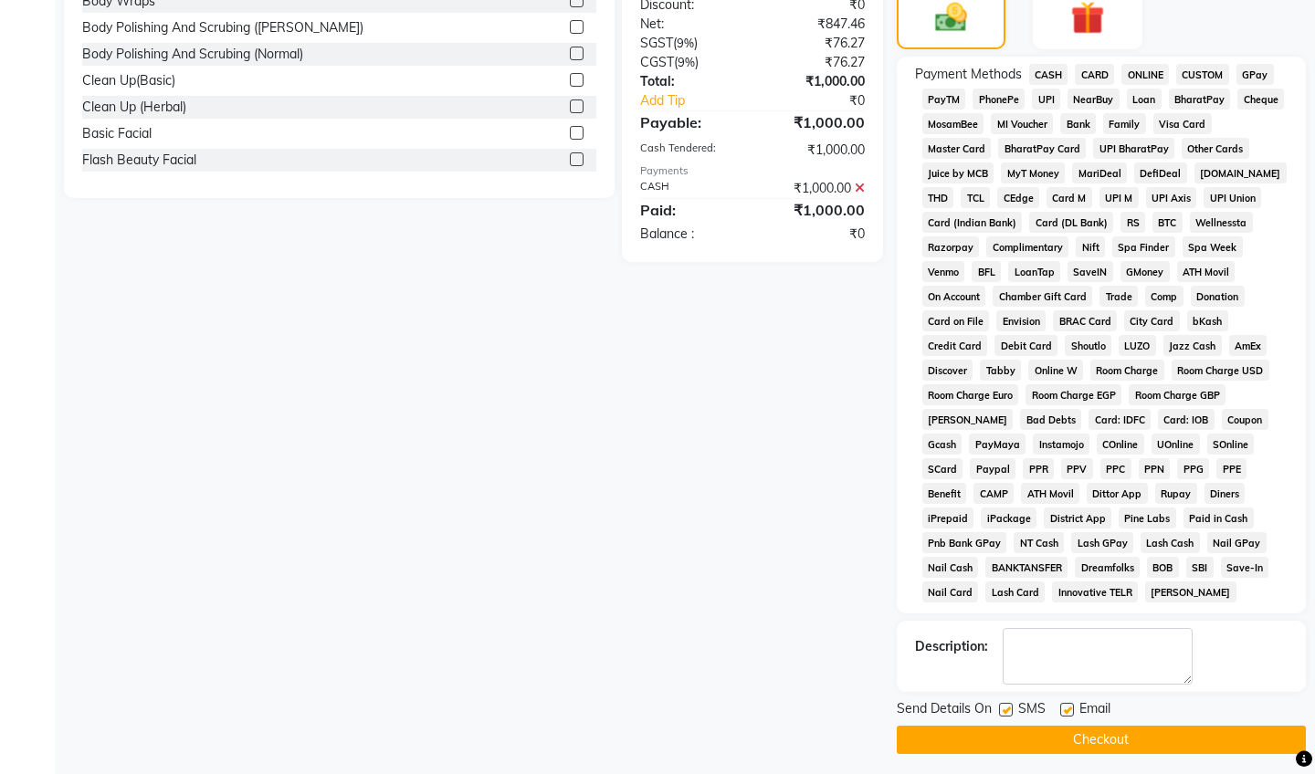
click at [1097, 741] on button "Checkout" at bounding box center [1101, 740] width 409 height 28
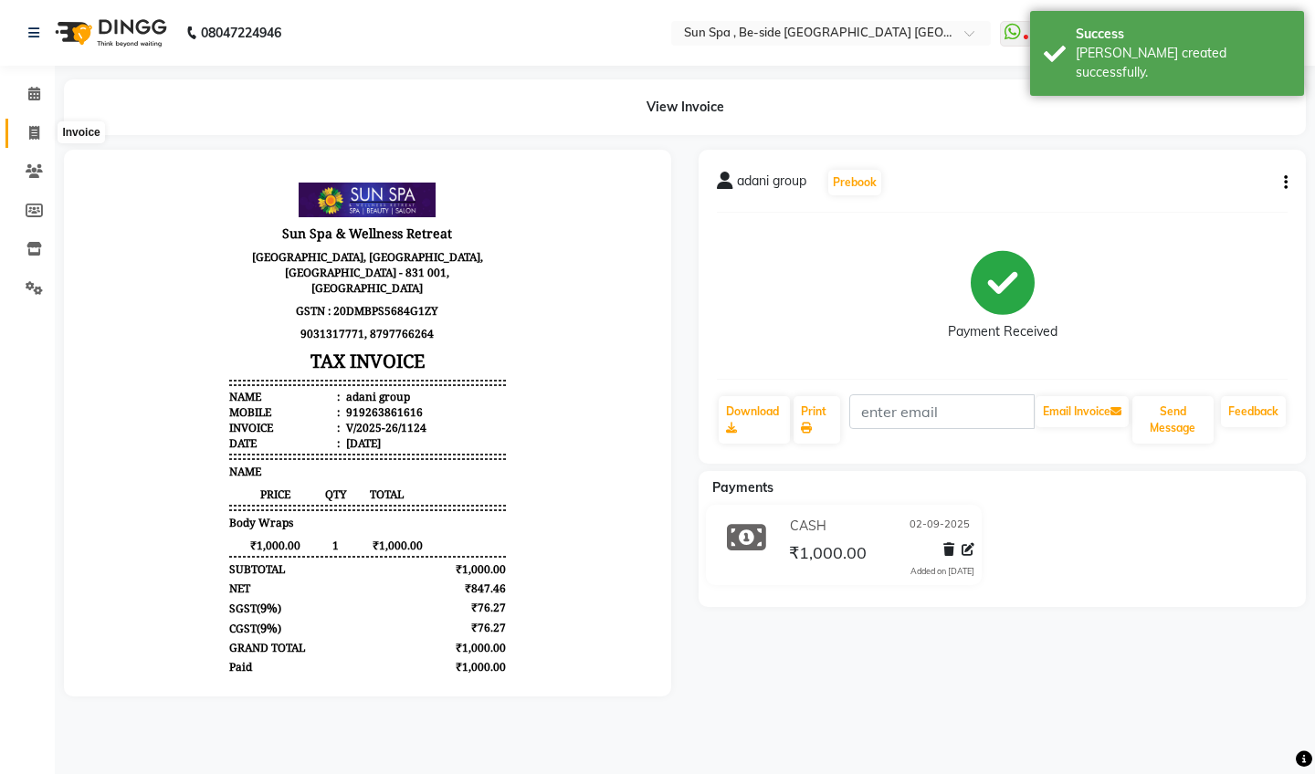
click at [35, 123] on span at bounding box center [34, 133] width 32 height 21
select select "service"
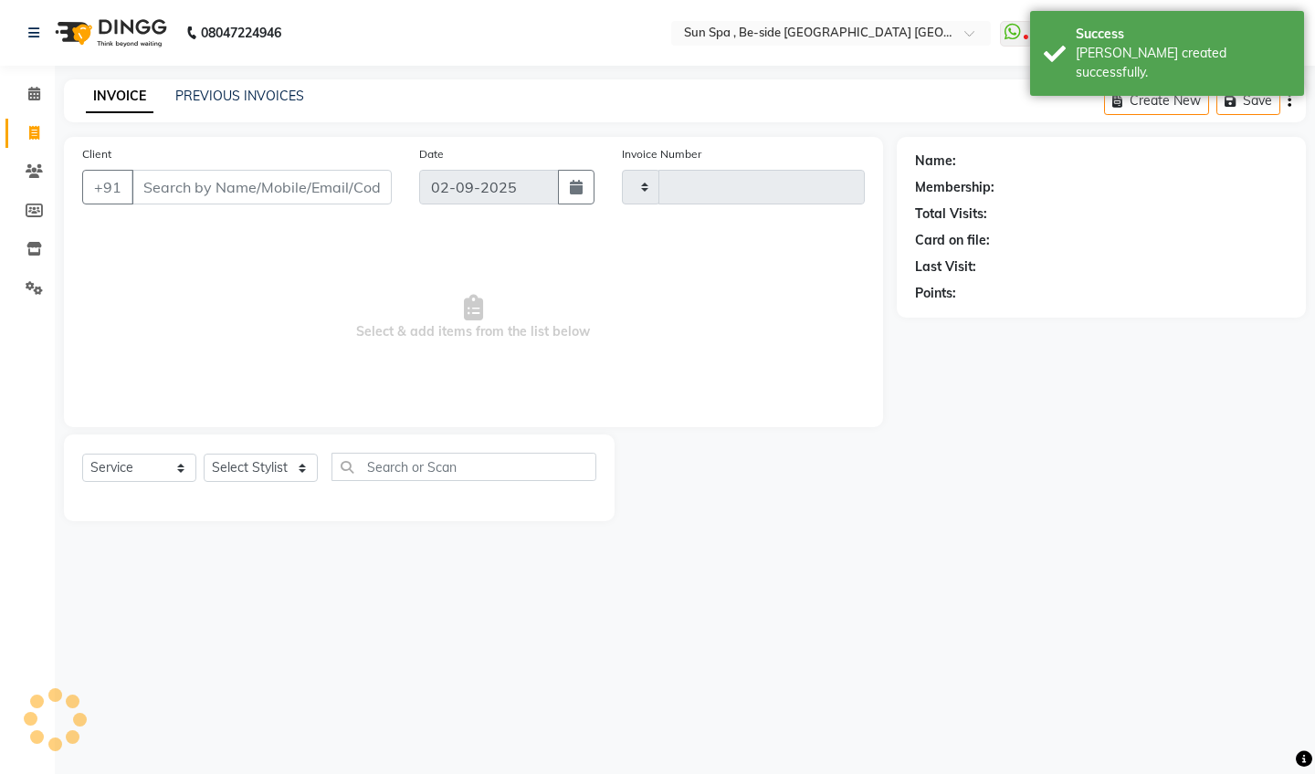
type input "1125"
select select "5782"
click at [35, 96] on icon at bounding box center [34, 94] width 12 height 14
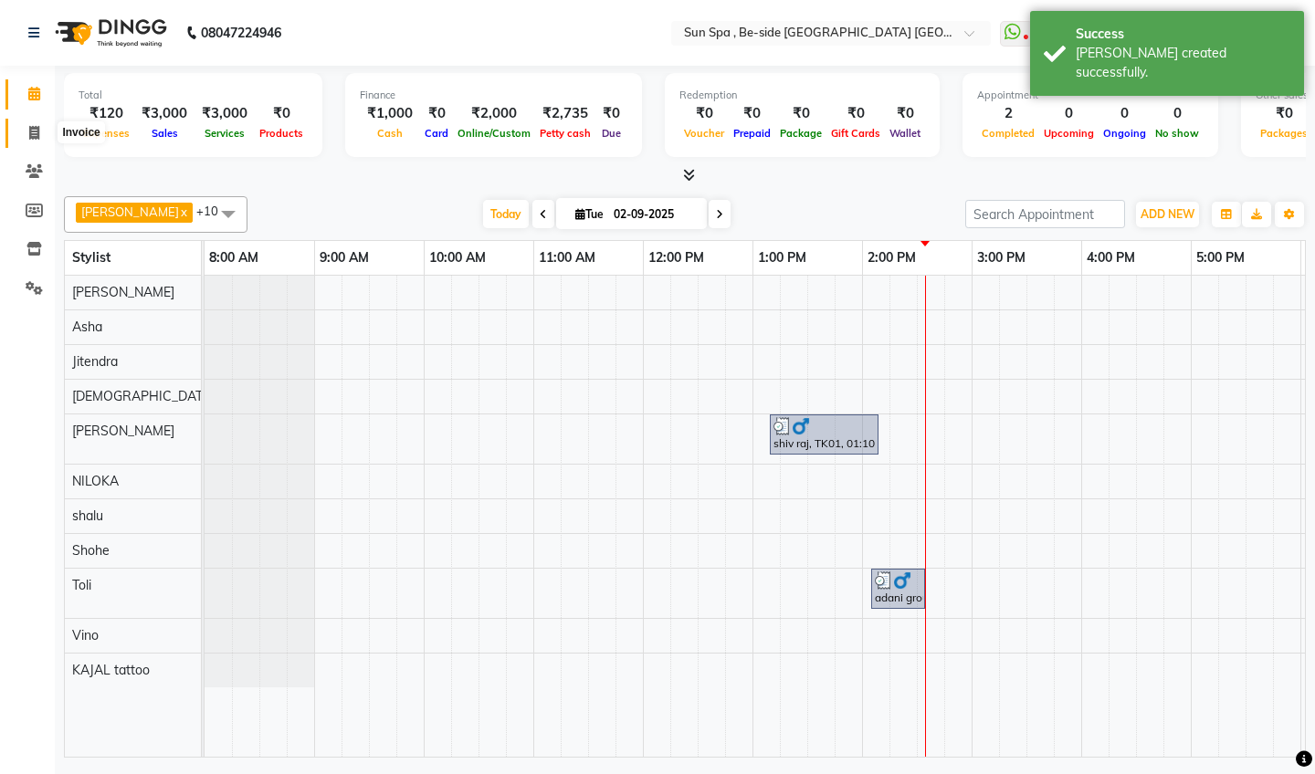
click at [29, 136] on icon at bounding box center [34, 133] width 10 height 14
select select "5782"
select select "service"
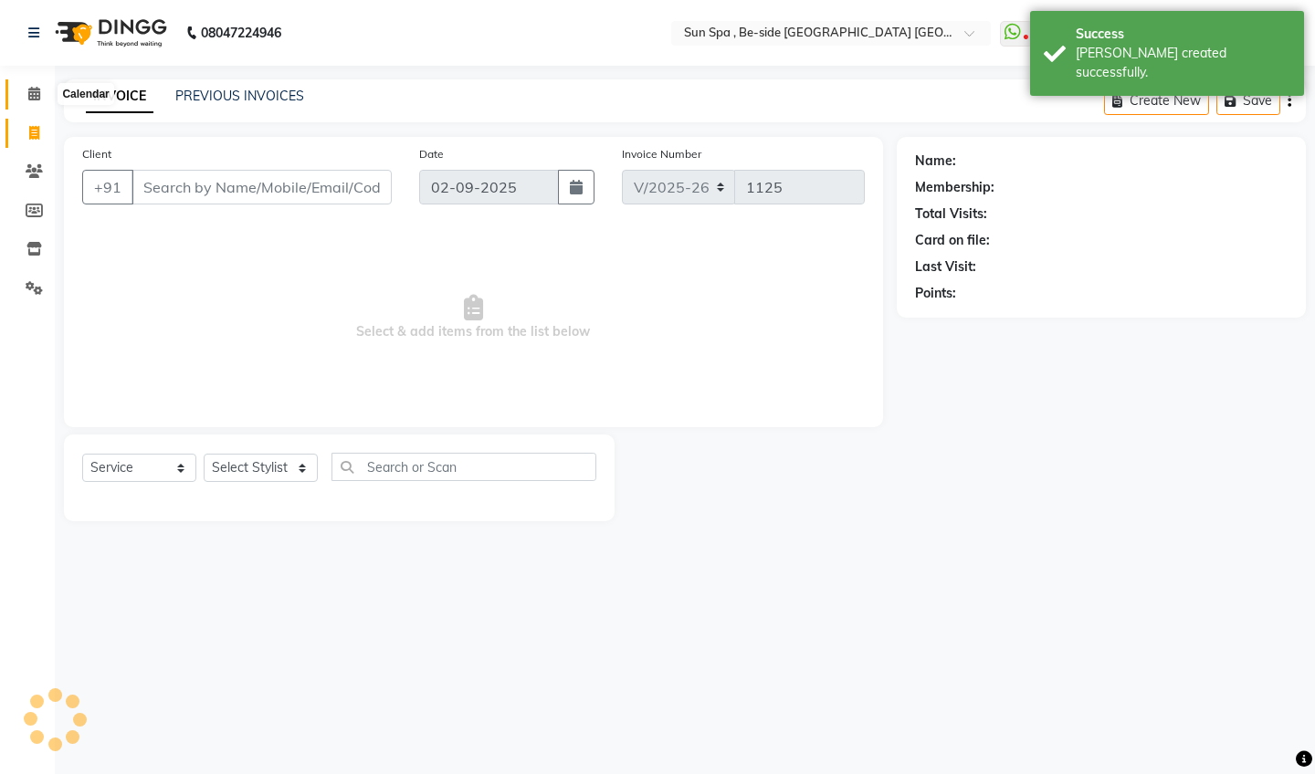
click at [35, 95] on icon at bounding box center [34, 94] width 12 height 14
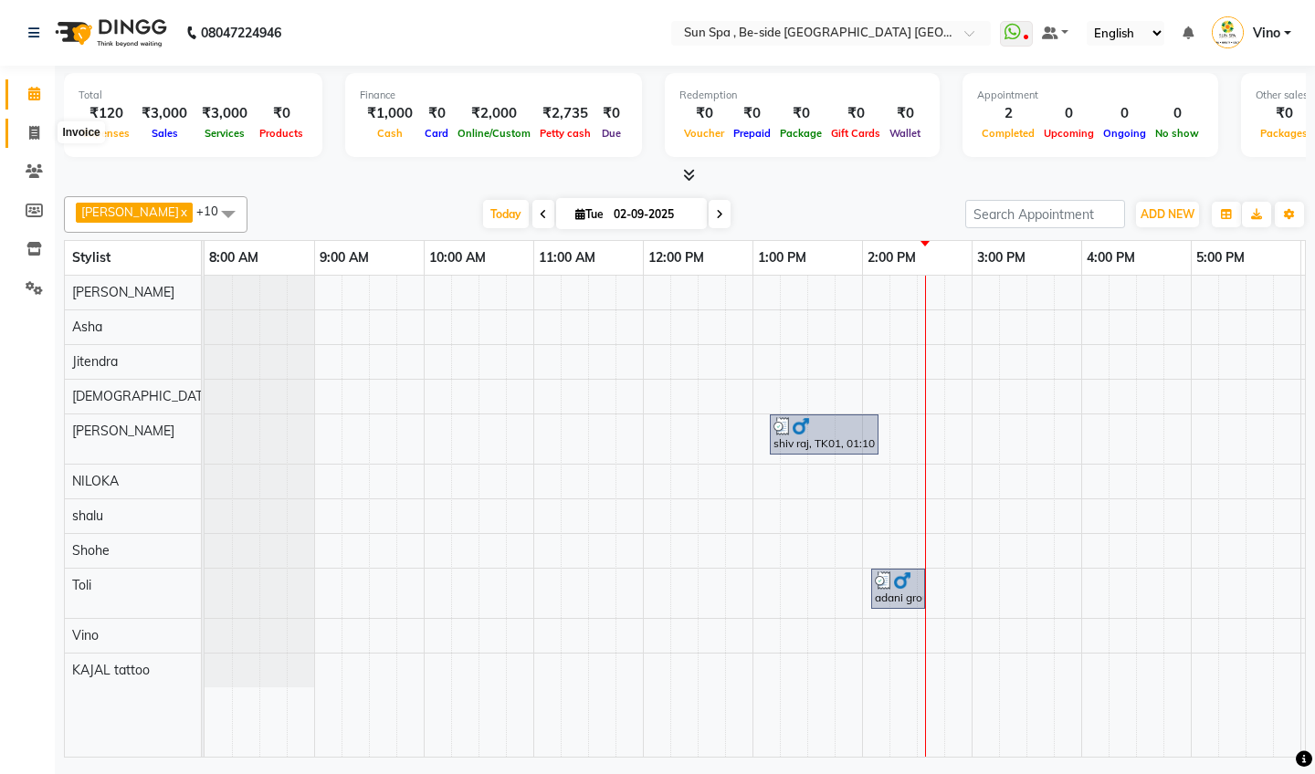
click at [35, 129] on icon at bounding box center [34, 133] width 10 height 14
select select "service"
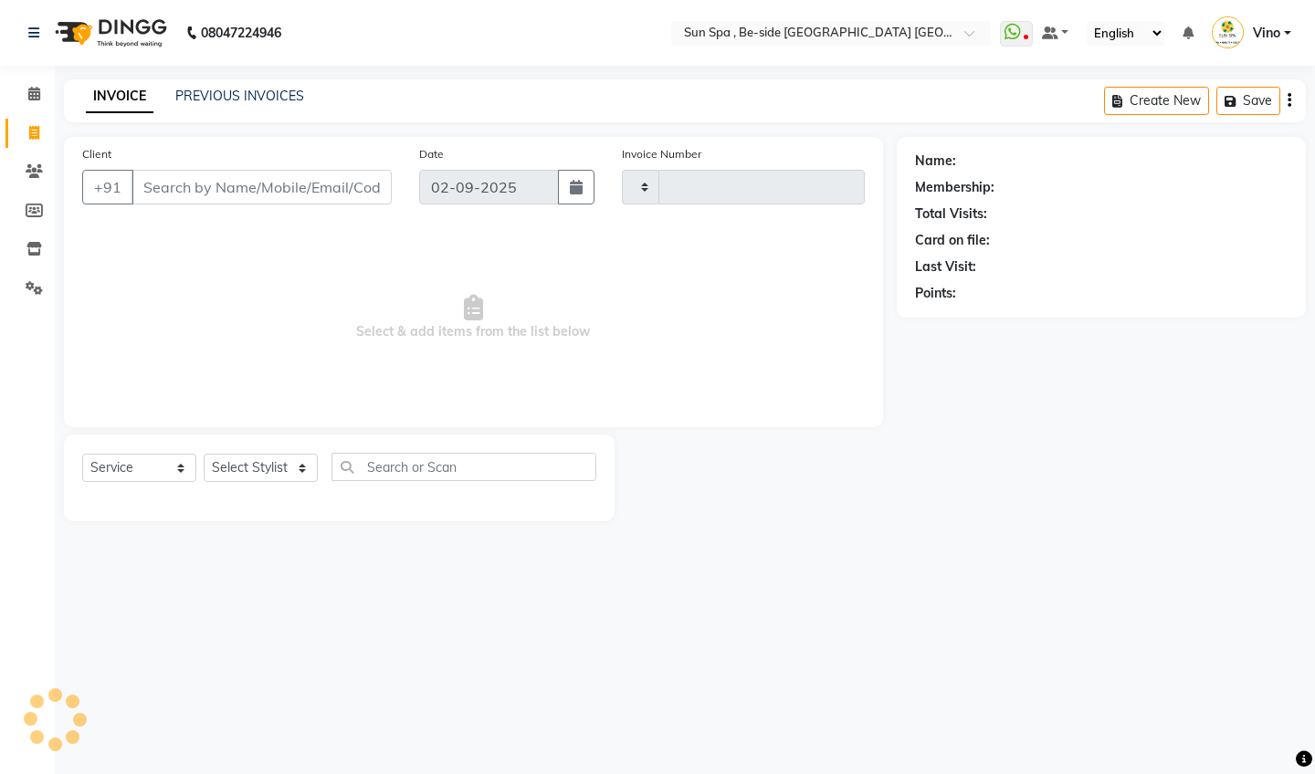
type input "1125"
select select "5782"
click at [31, 89] on icon at bounding box center [34, 94] width 12 height 14
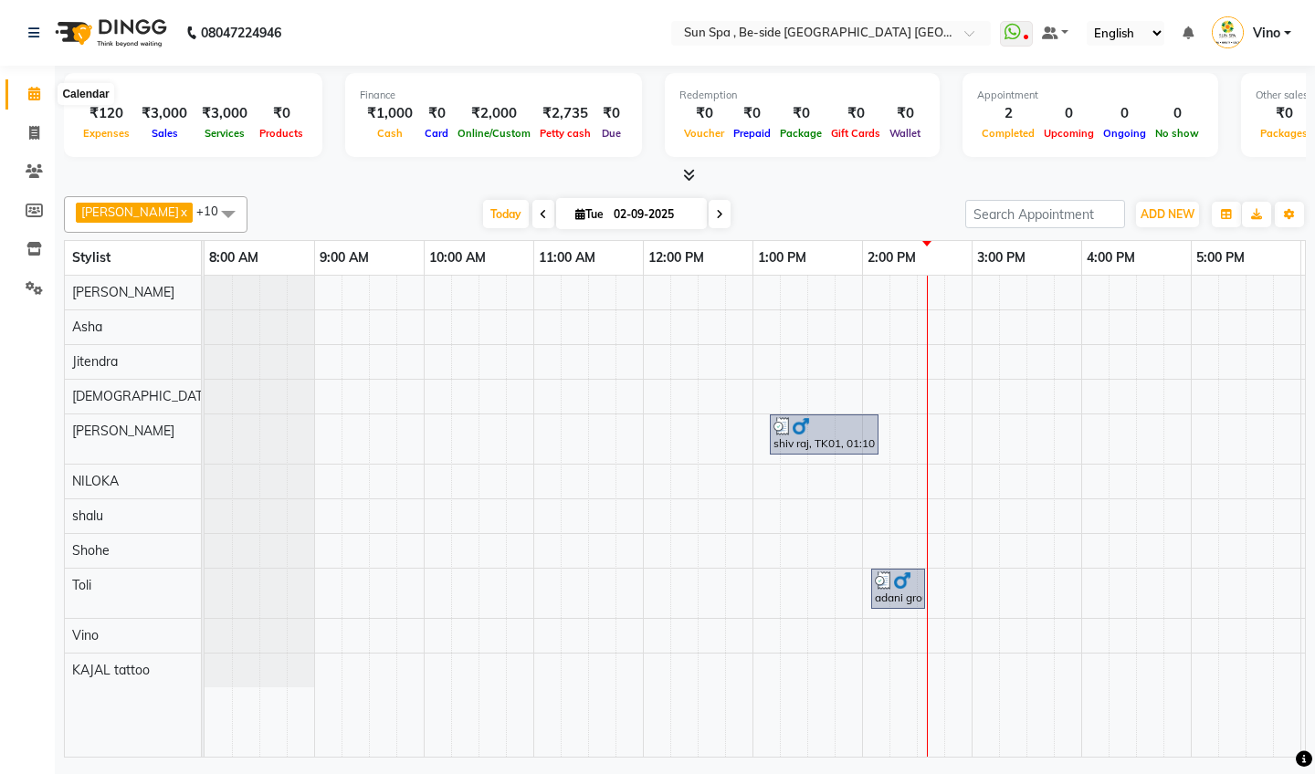
click at [36, 89] on icon at bounding box center [34, 94] width 12 height 14
